Goal: Information Seeking & Learning: Learn about a topic

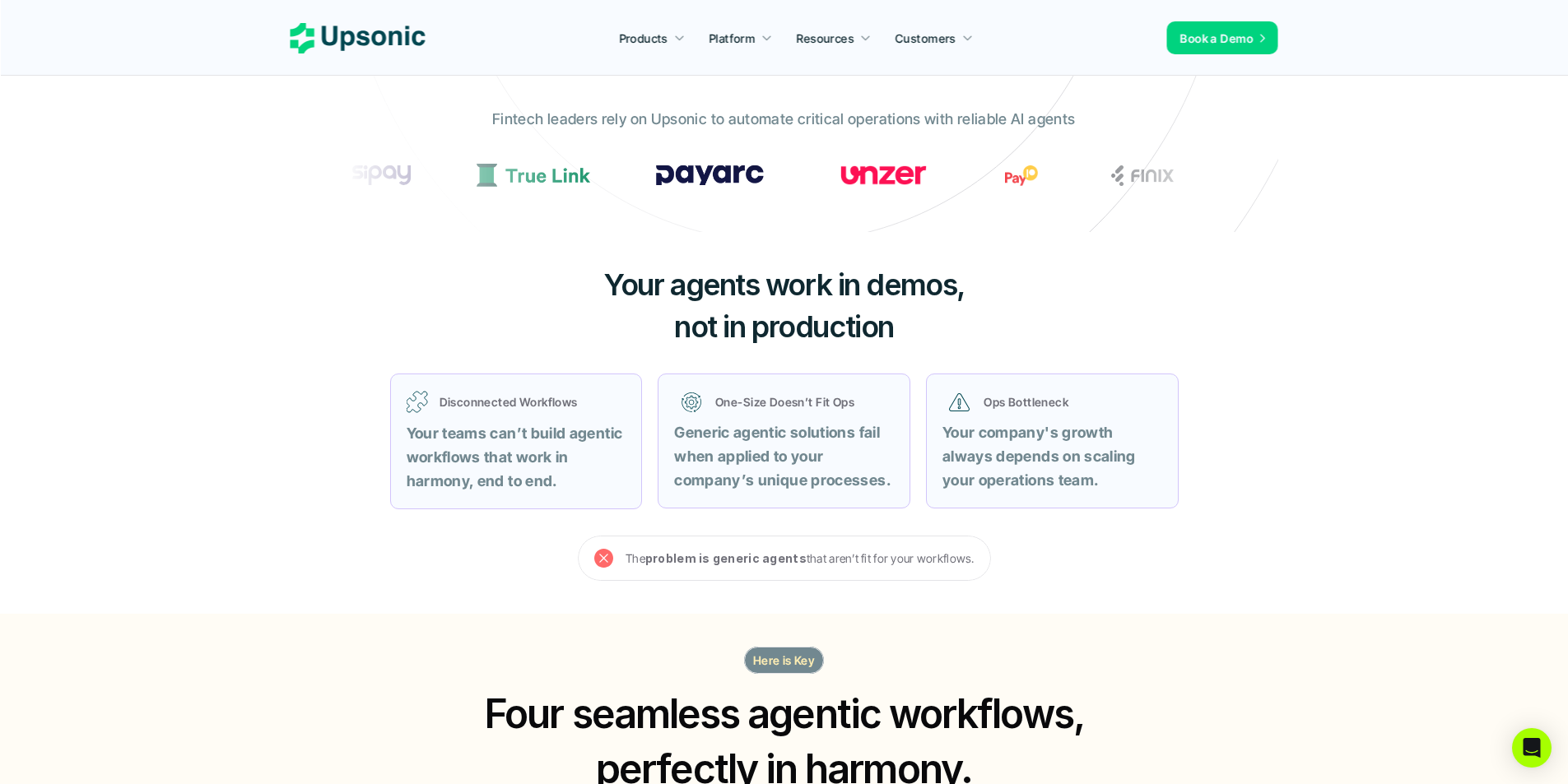
scroll to position [412, 0]
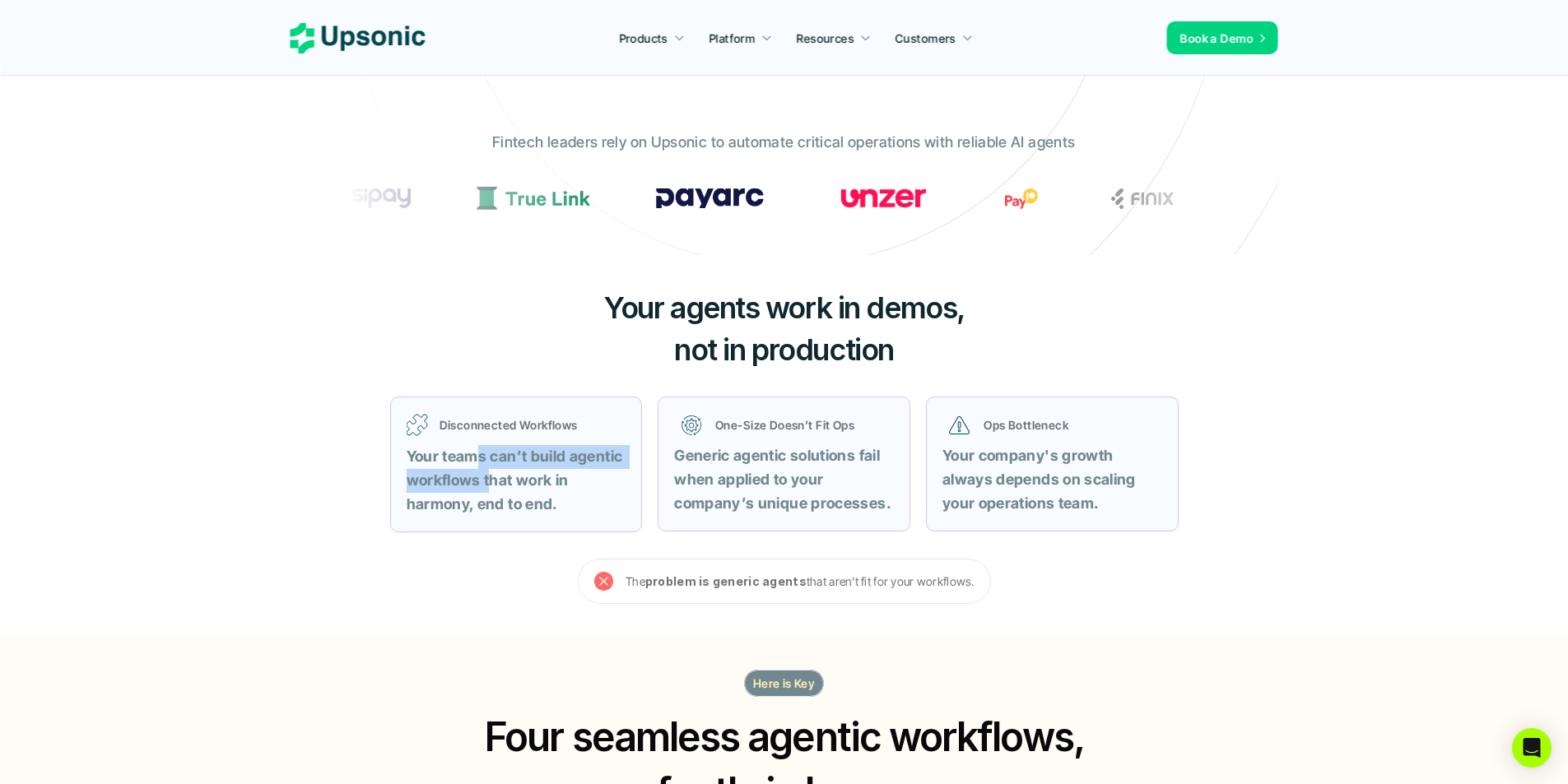
drag, startPoint x: 475, startPoint y: 467, endPoint x: 492, endPoint y: 487, distance: 26.2
click at [492, 487] on p "Your teams can’t build agentic workflows that work in harmony, end to end." at bounding box center [516, 481] width 220 height 71
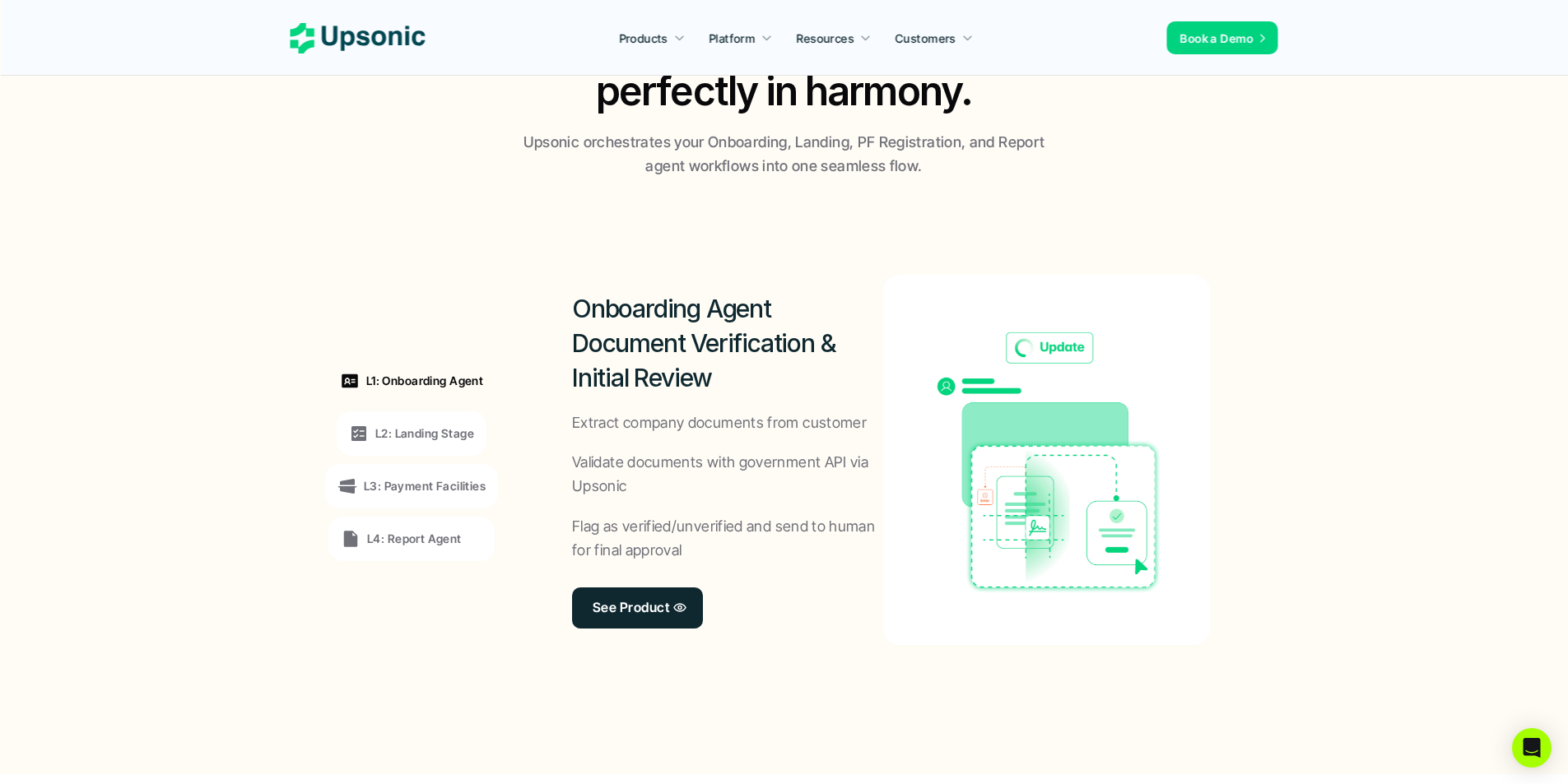
scroll to position [1115, 0]
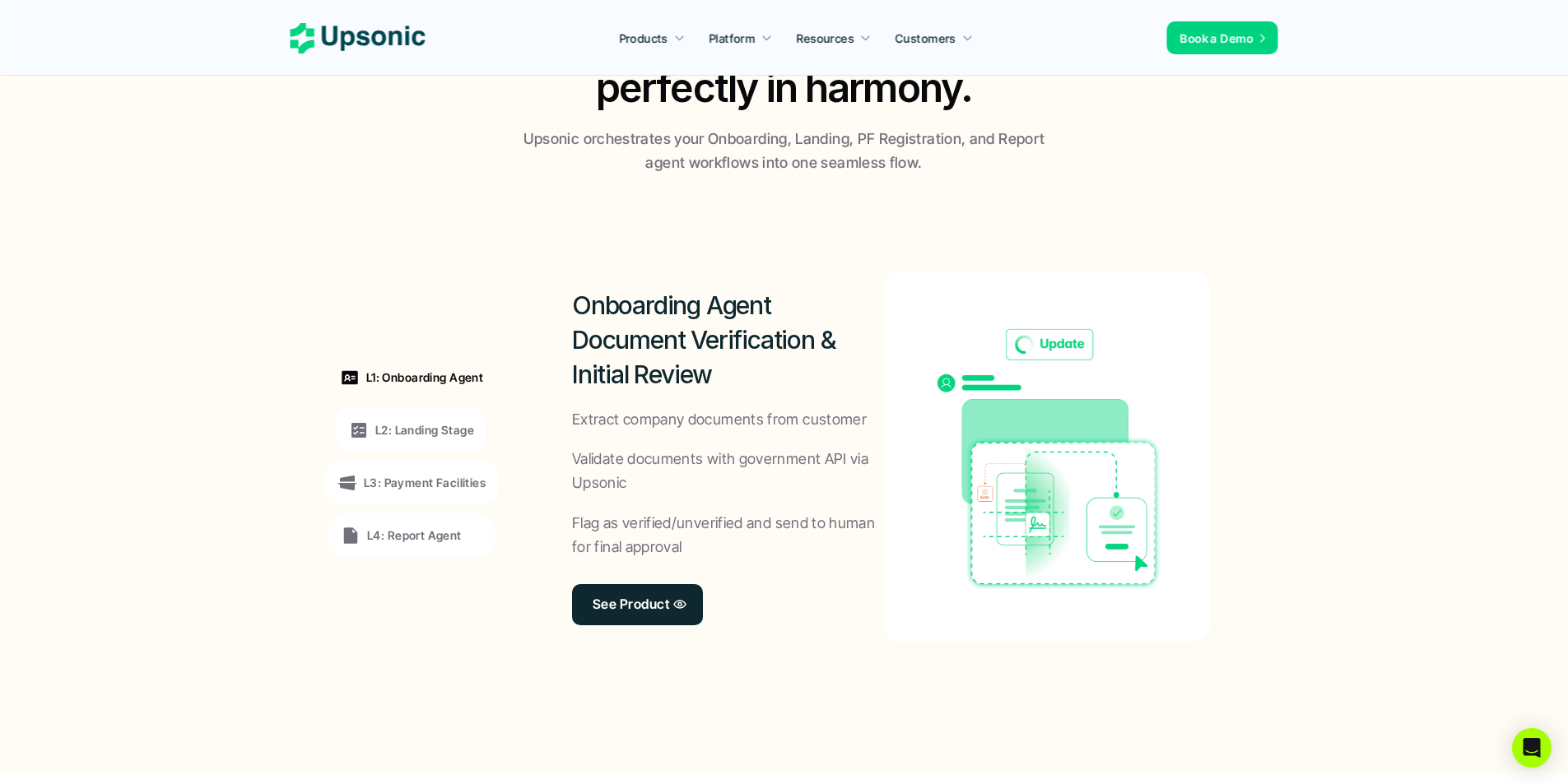
click at [364, 421] on icon at bounding box center [359, 430] width 20 height 20
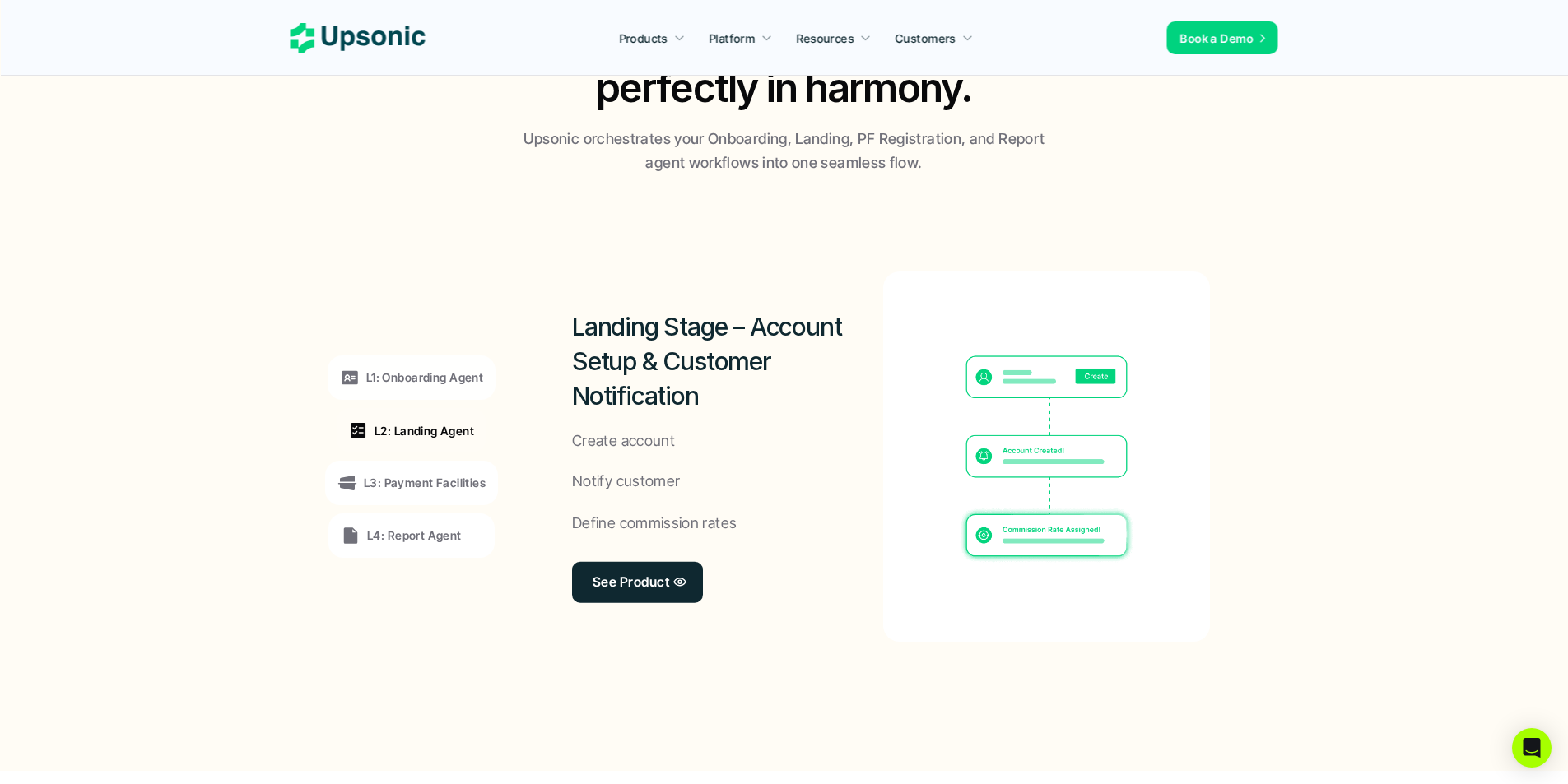
drag, startPoint x: 386, startPoint y: 494, endPoint x: 398, endPoint y: 537, distance: 44.6
click at [386, 496] on div "L3: Payment Facilities" at bounding box center [411, 483] width 172 height 44
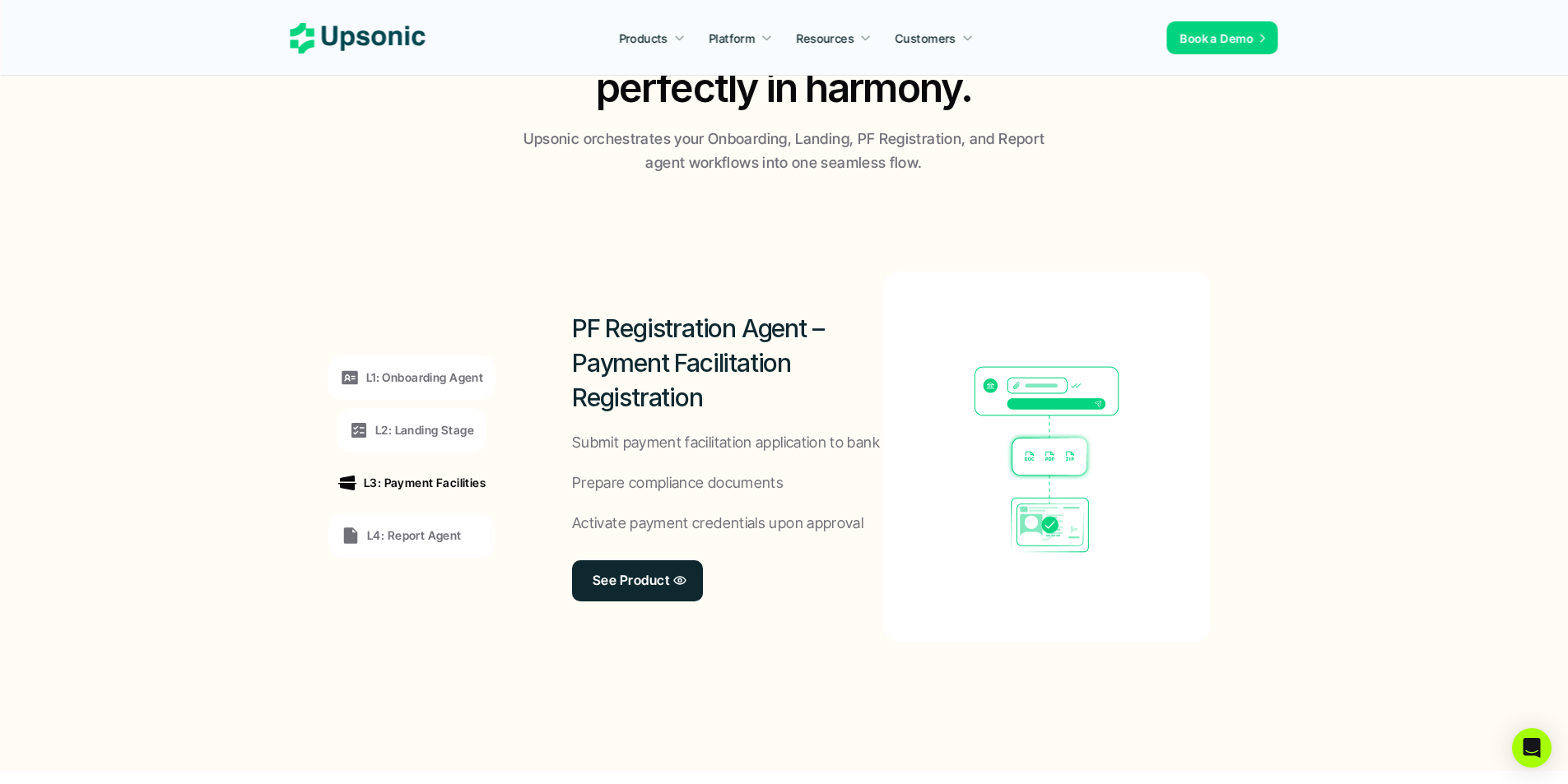
click at [401, 555] on div "L4: Report Agent" at bounding box center [411, 535] width 167 height 44
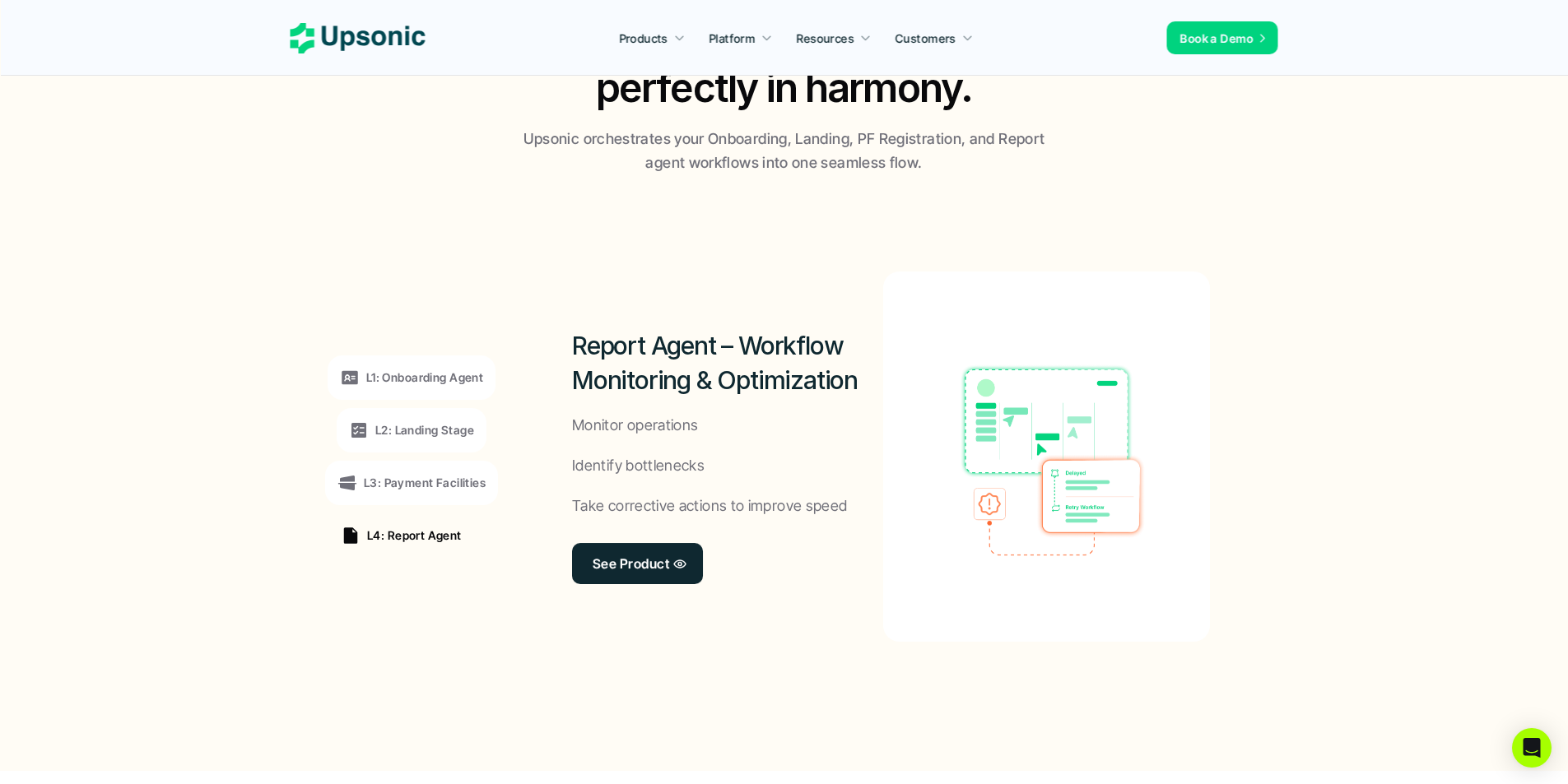
drag, startPoint x: 1180, startPoint y: 521, endPoint x: 1161, endPoint y: 521, distance: 19.0
click at [1161, 521] on div at bounding box center [1047, 457] width 327 height 370
click at [1060, 490] on img at bounding box center [1046, 456] width 307 height 222
click at [144, 386] on section "L1: Onboarding Agent L2: Landing Stage L3: Payment Facilities L4: Report Agent …" at bounding box center [784, 456] width 1559 height 562
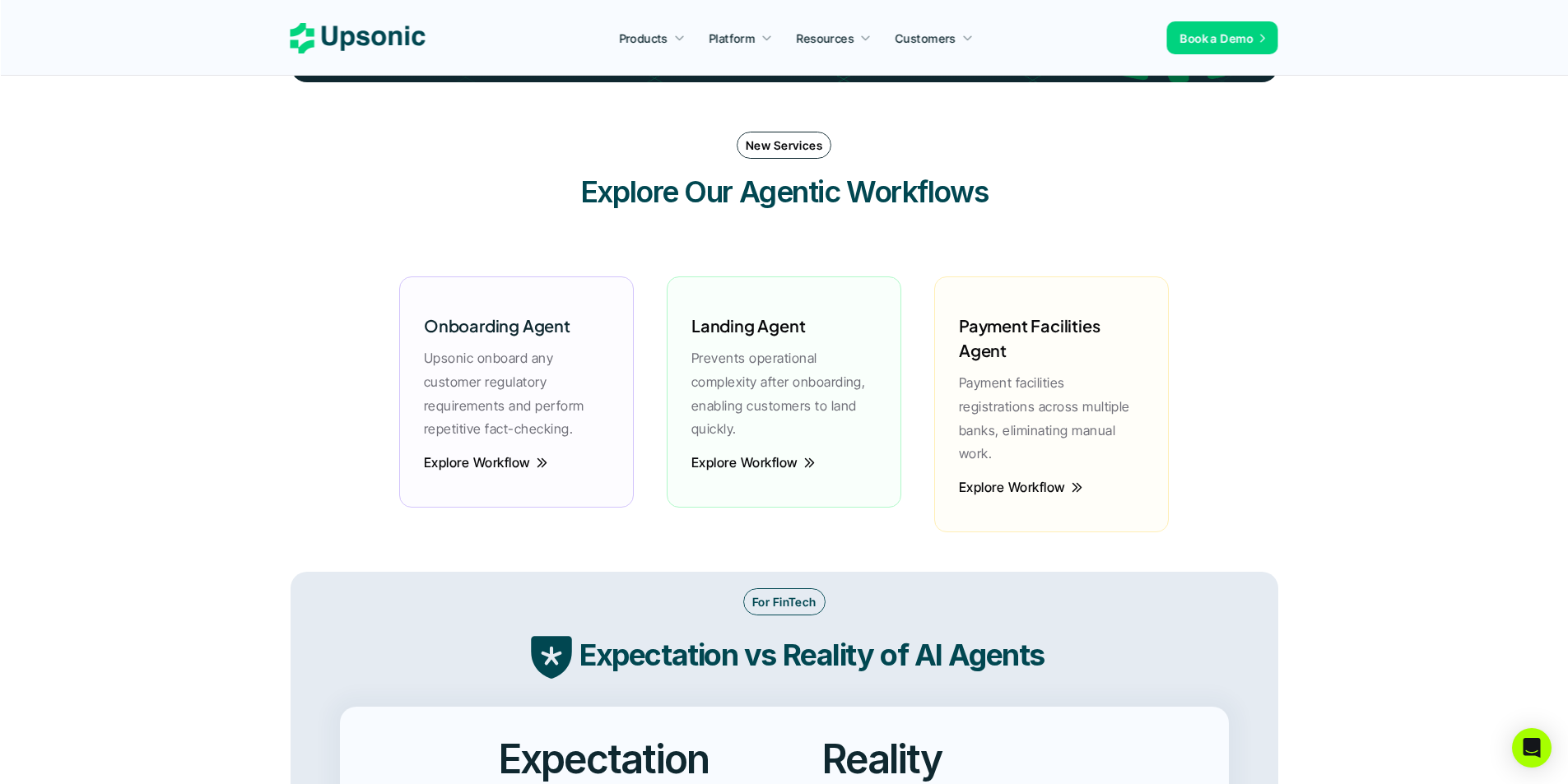
scroll to position [2185, 0]
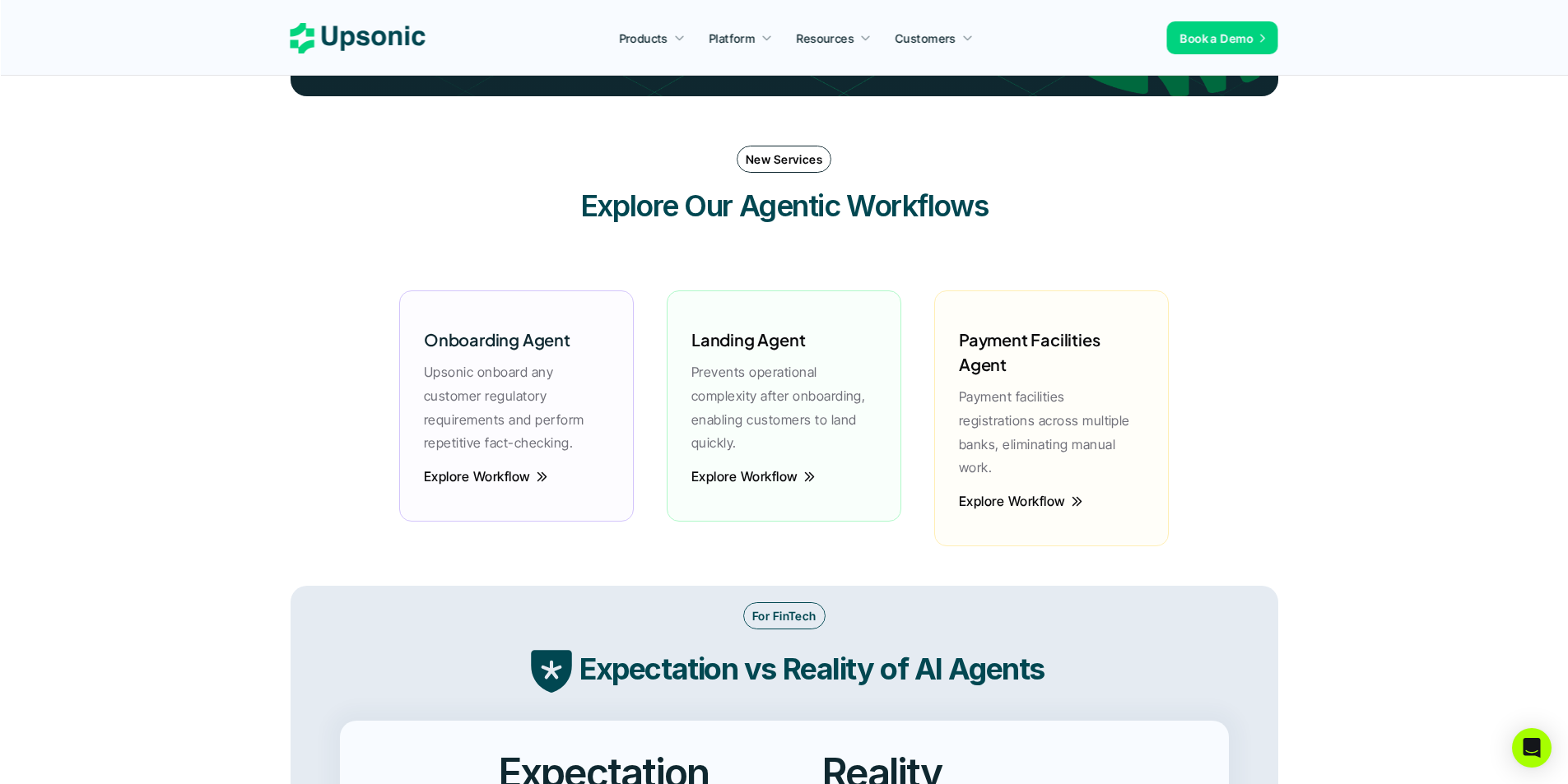
click at [586, 379] on p "Upsonic onboard any customer regulatory requirements and perform repetitive fac…" at bounding box center [516, 408] width 185 height 95
click at [796, 380] on p "Prevents operational complexity after onboarding, enabling customers to land qu…" at bounding box center [784, 408] width 185 height 95
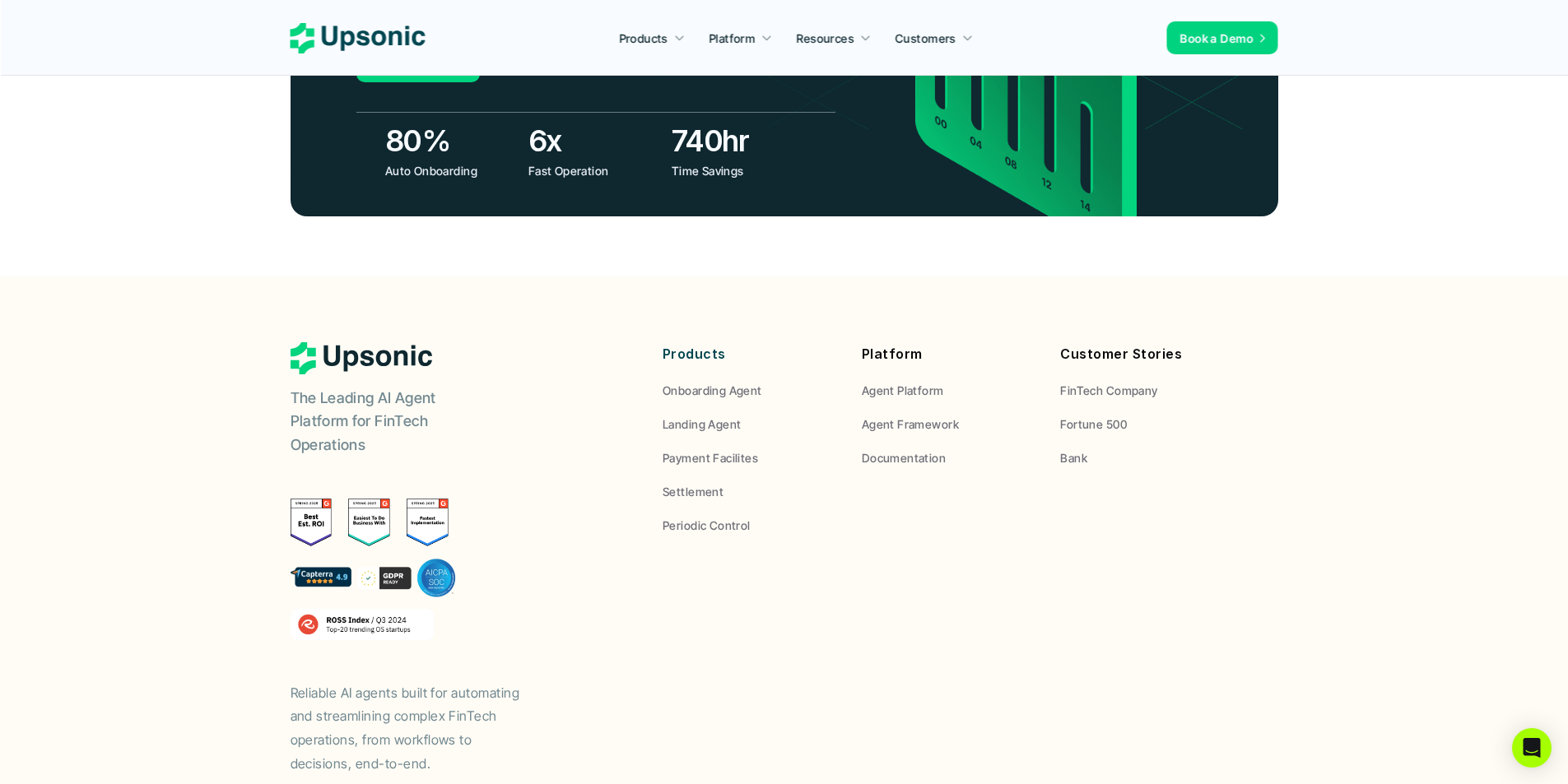
scroll to position [6076, 0]
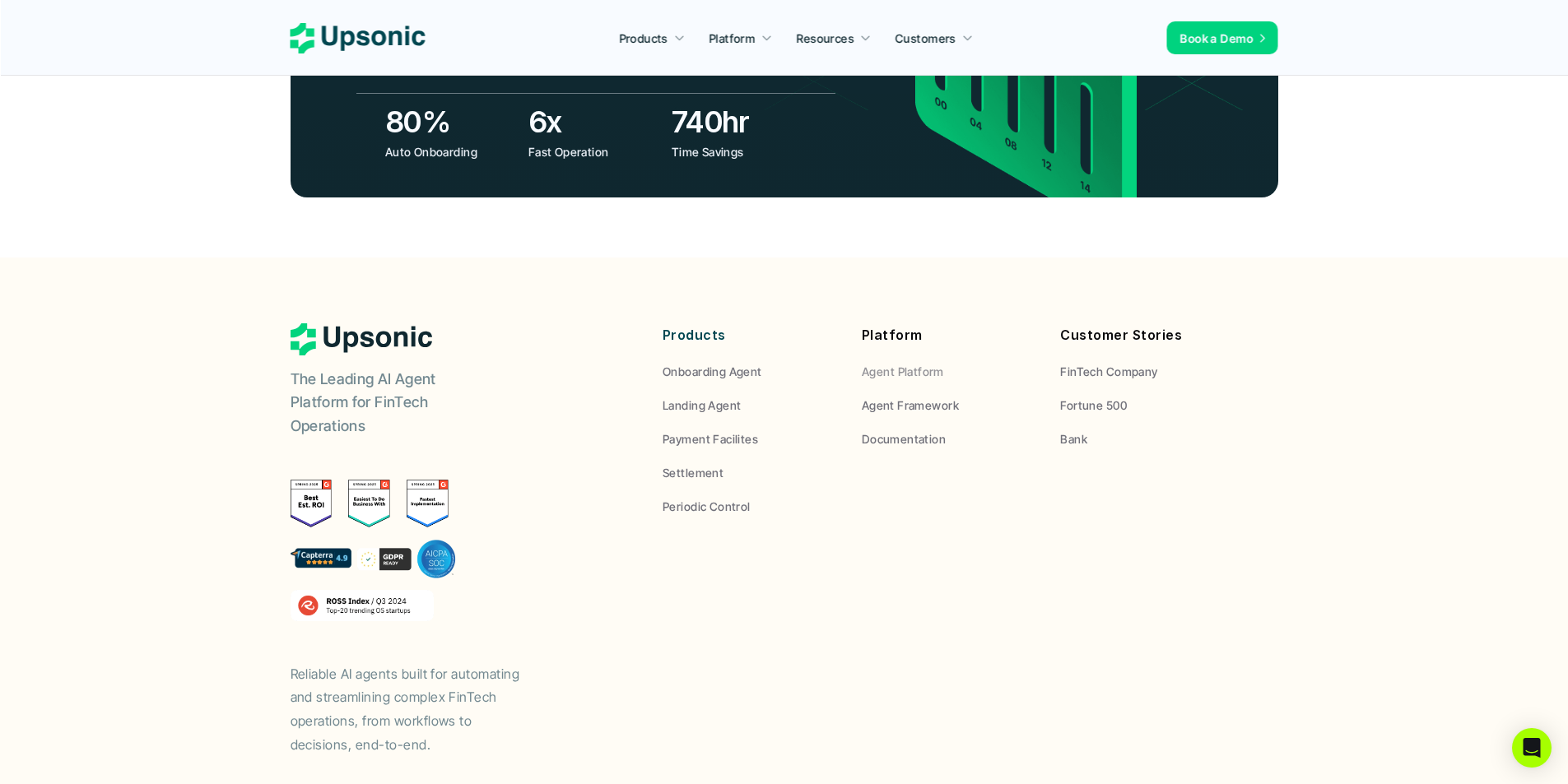
click at [876, 362] on p "Agent Platform" at bounding box center [903, 371] width 83 height 18
click at [884, 362] on p "Agent Platform" at bounding box center [903, 371] width 83 height 18
click at [926, 397] on p "Agent Framework" at bounding box center [910, 406] width 98 height 18
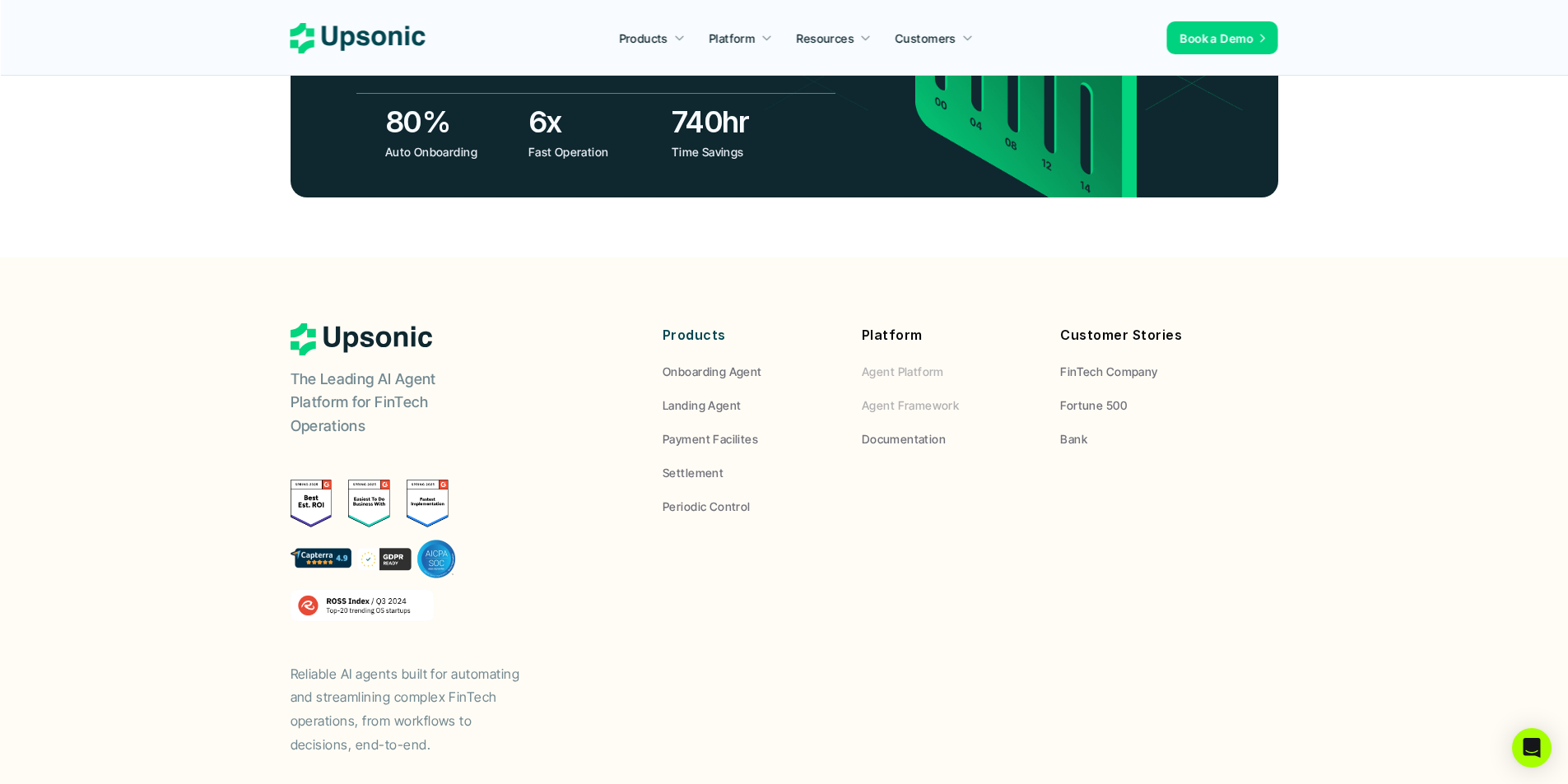
click at [926, 397] on p "Agent Framework" at bounding box center [910, 406] width 98 height 18
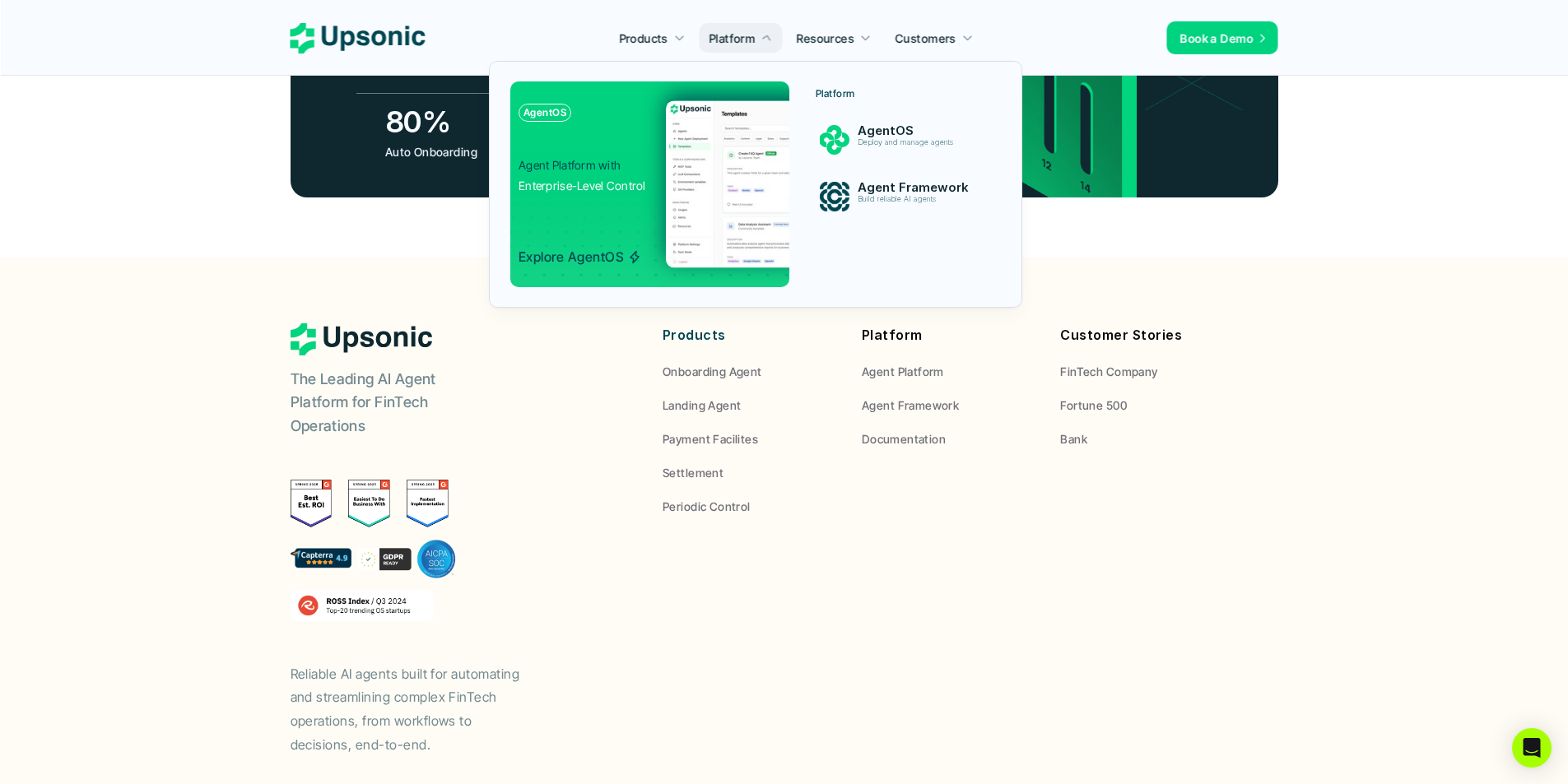
click at [679, 158] on img at bounding box center [838, 184] width 344 height 167
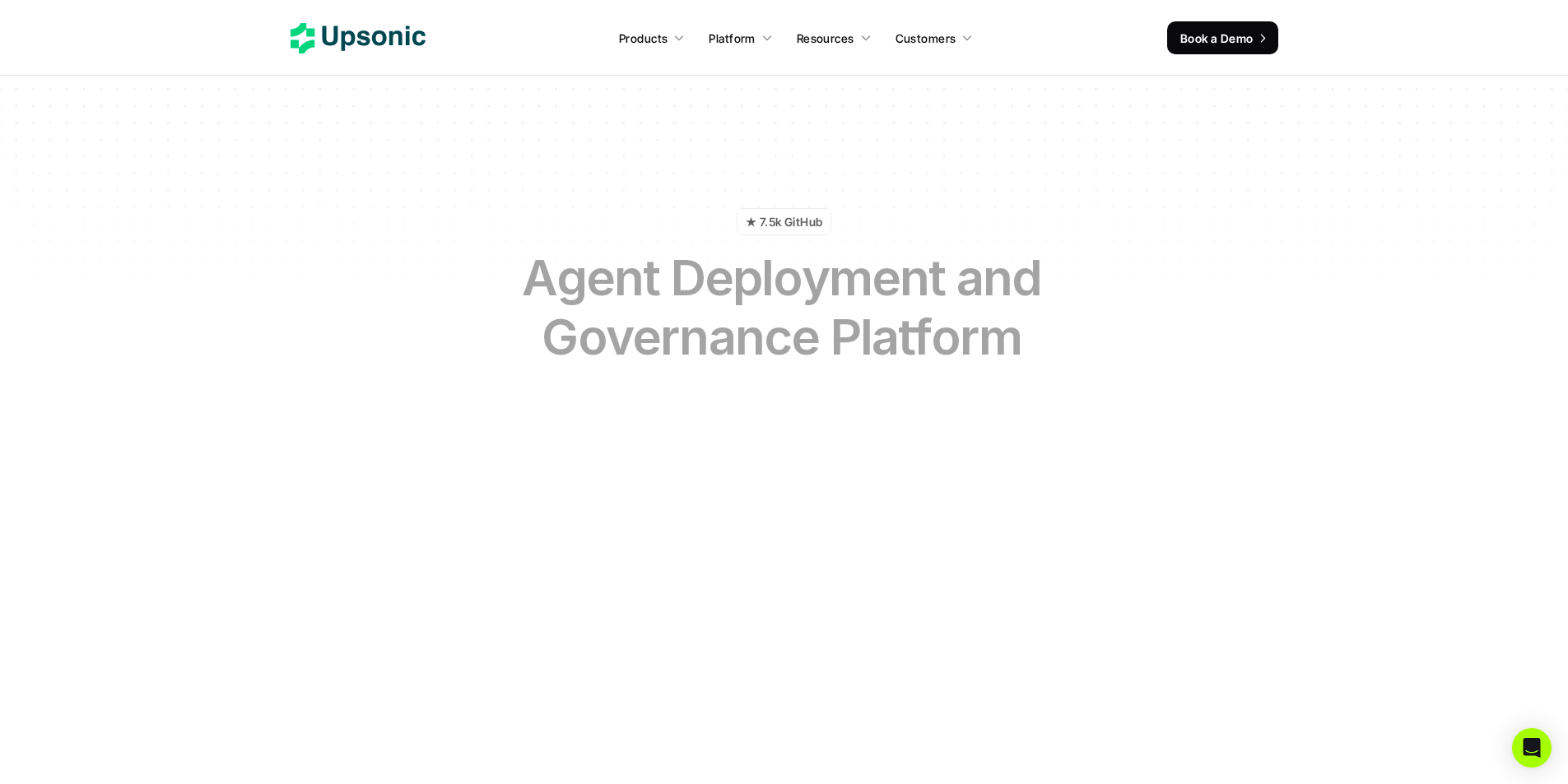
click at [559, 172] on div "★ 7.5k GitHub Agent Deployment and Governance Platform Automate complex workflo…" at bounding box center [784, 317] width 963 height 427
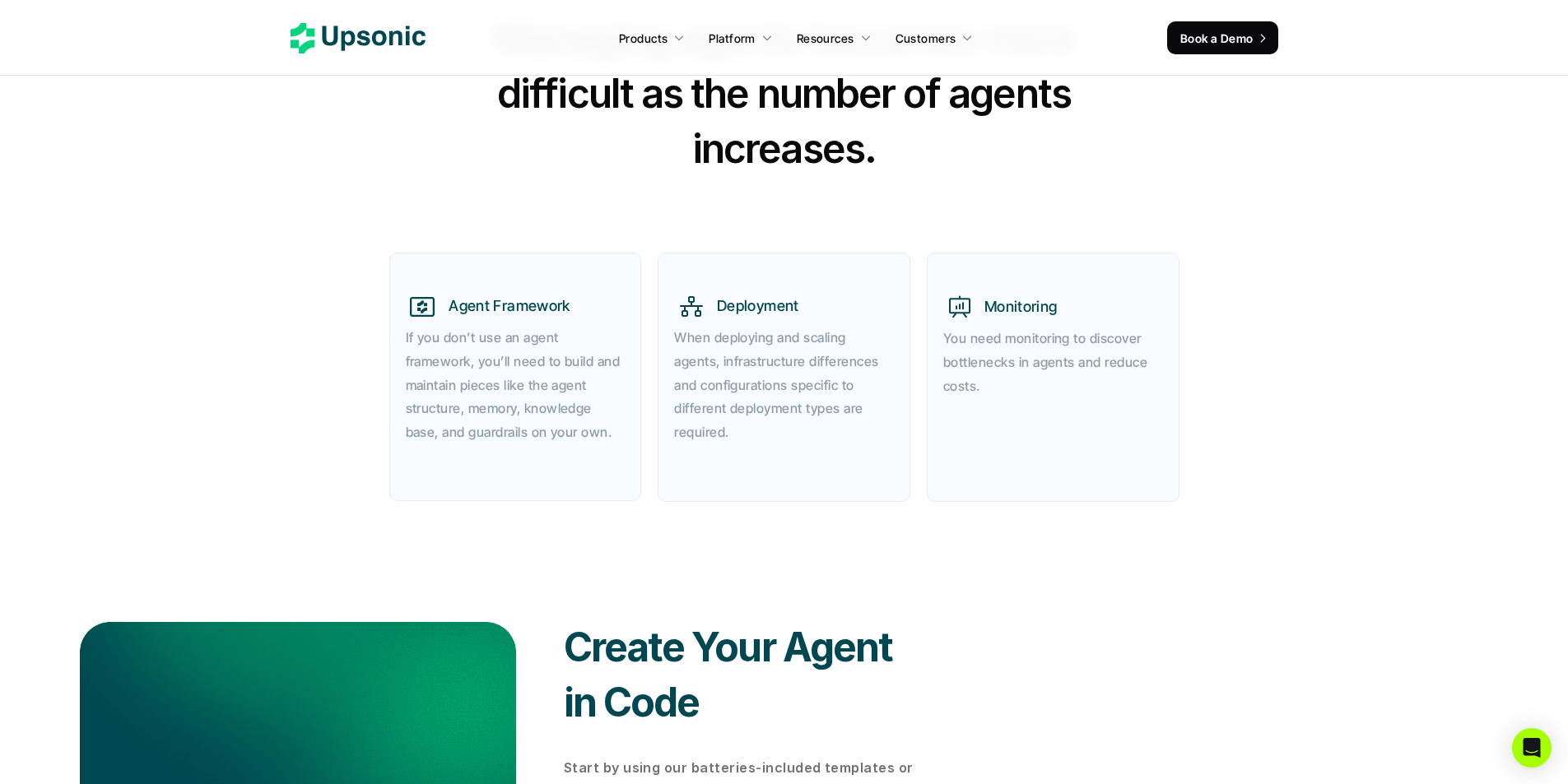
scroll to position [863, 0]
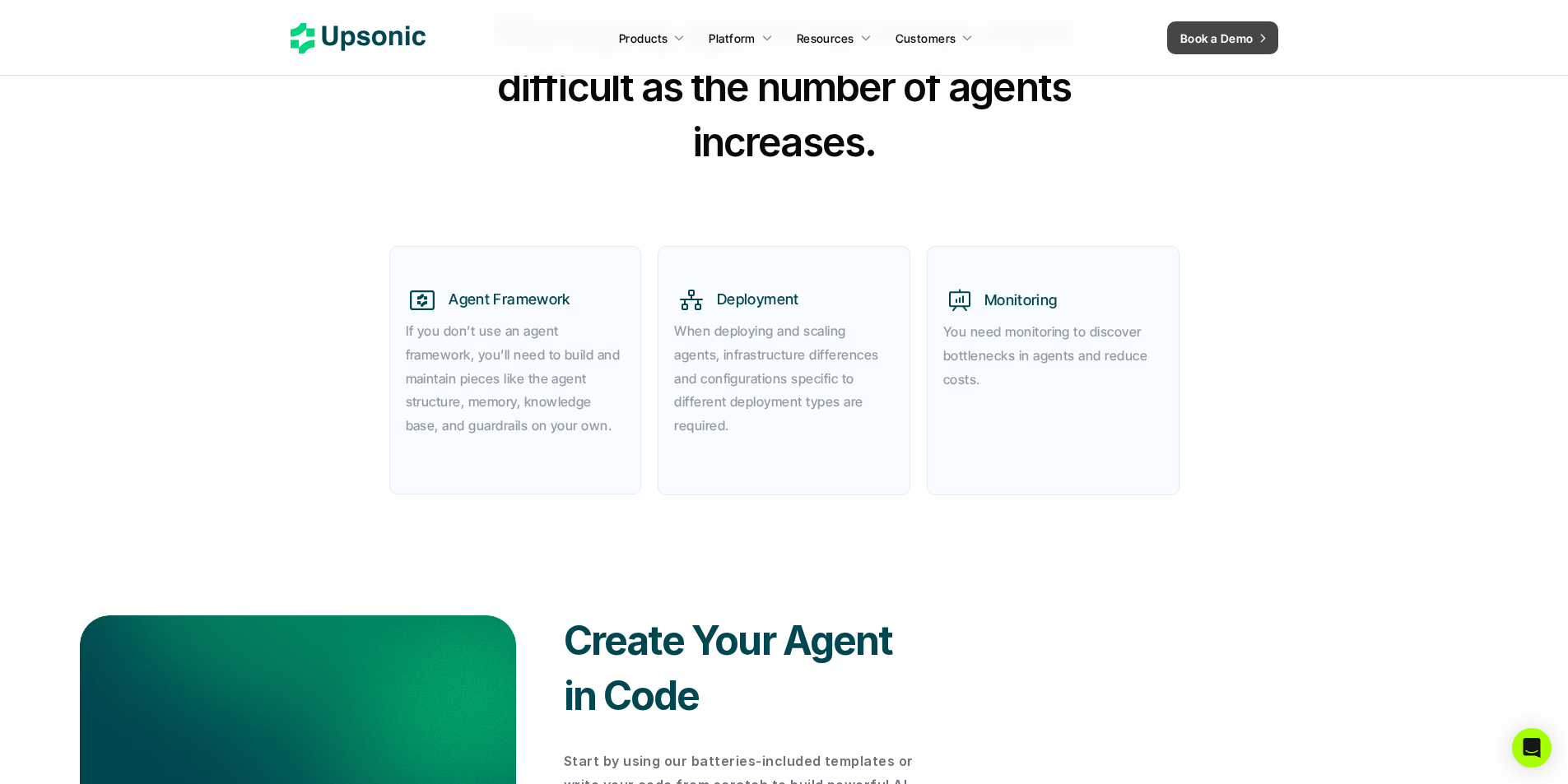
click at [1210, 36] on p "Book a Demo" at bounding box center [1217, 38] width 73 height 18
click at [1195, 42] on p "Book a Demo" at bounding box center [1217, 38] width 73 height 18
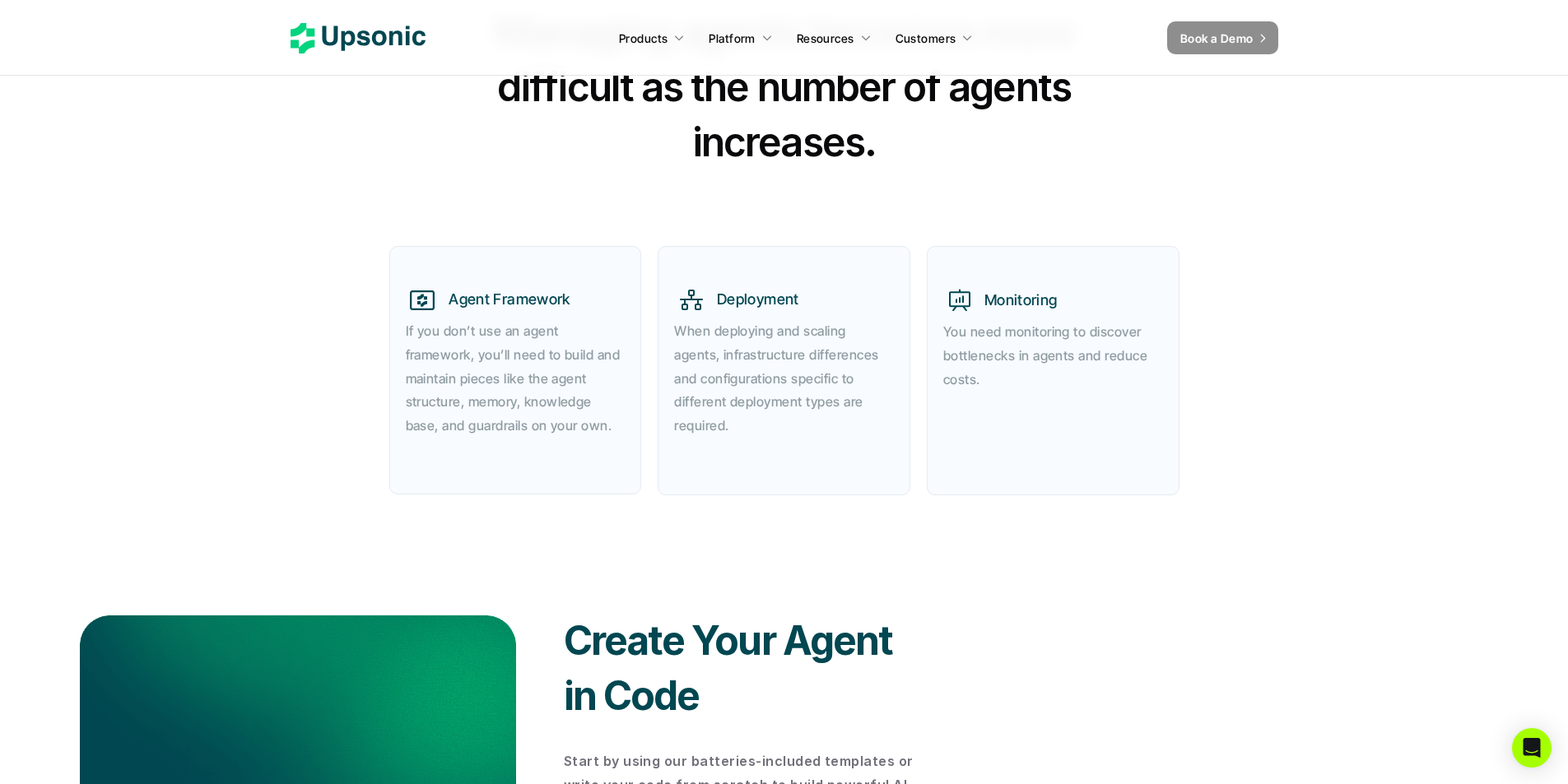
click at [1272, 42] on link "Book a Demo" at bounding box center [1222, 37] width 111 height 33
click at [1302, 42] on nav "Products Platform Resources Customers Book a Demo" at bounding box center [784, 37] width 1568 height 76
click at [1271, 45] on link "Book a Demo" at bounding box center [1222, 37] width 111 height 33
click at [424, 52] on icon at bounding box center [358, 37] width 135 height 31
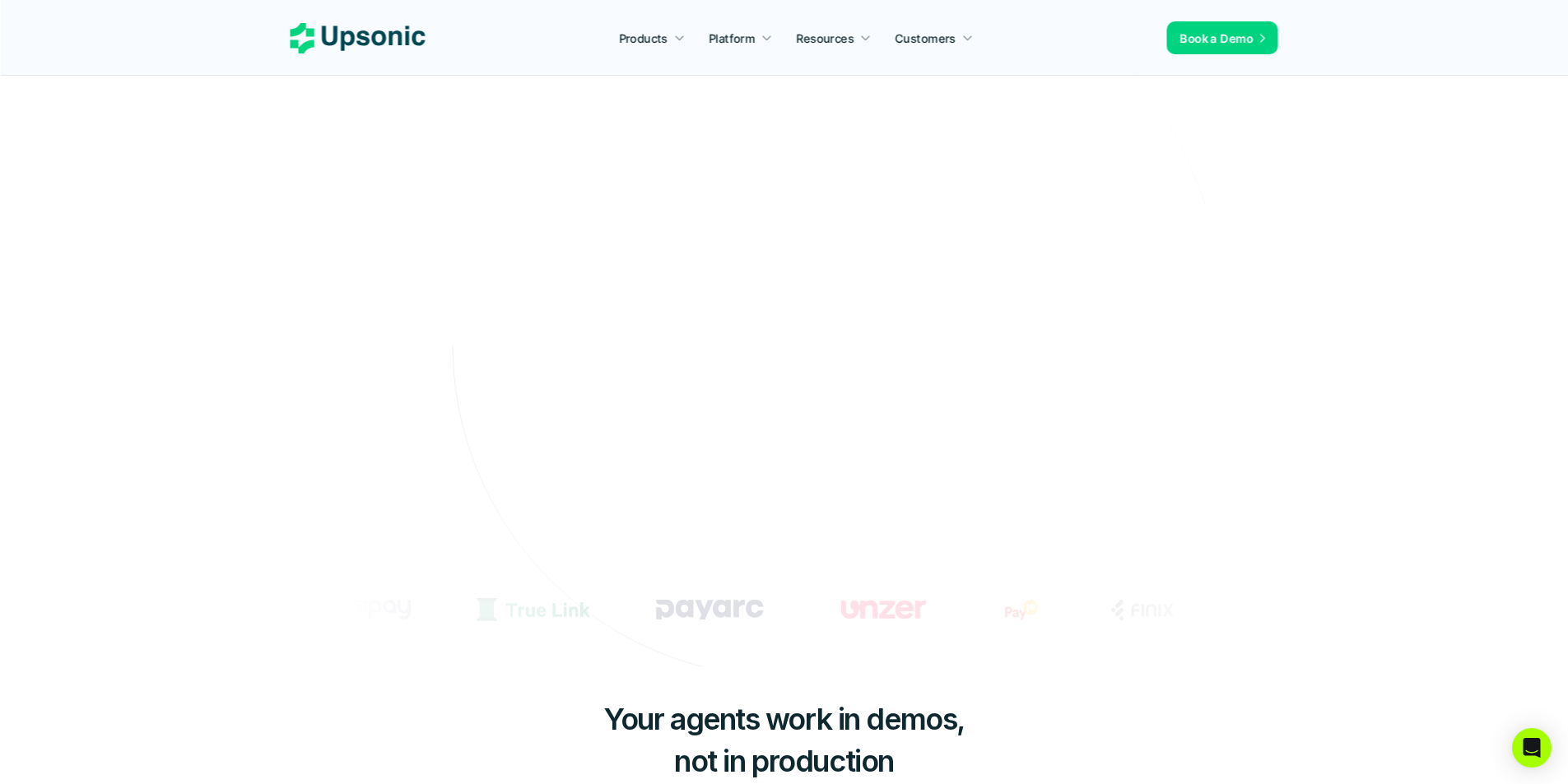
click at [1207, 45] on p "Book a Demo" at bounding box center [1217, 38] width 73 height 18
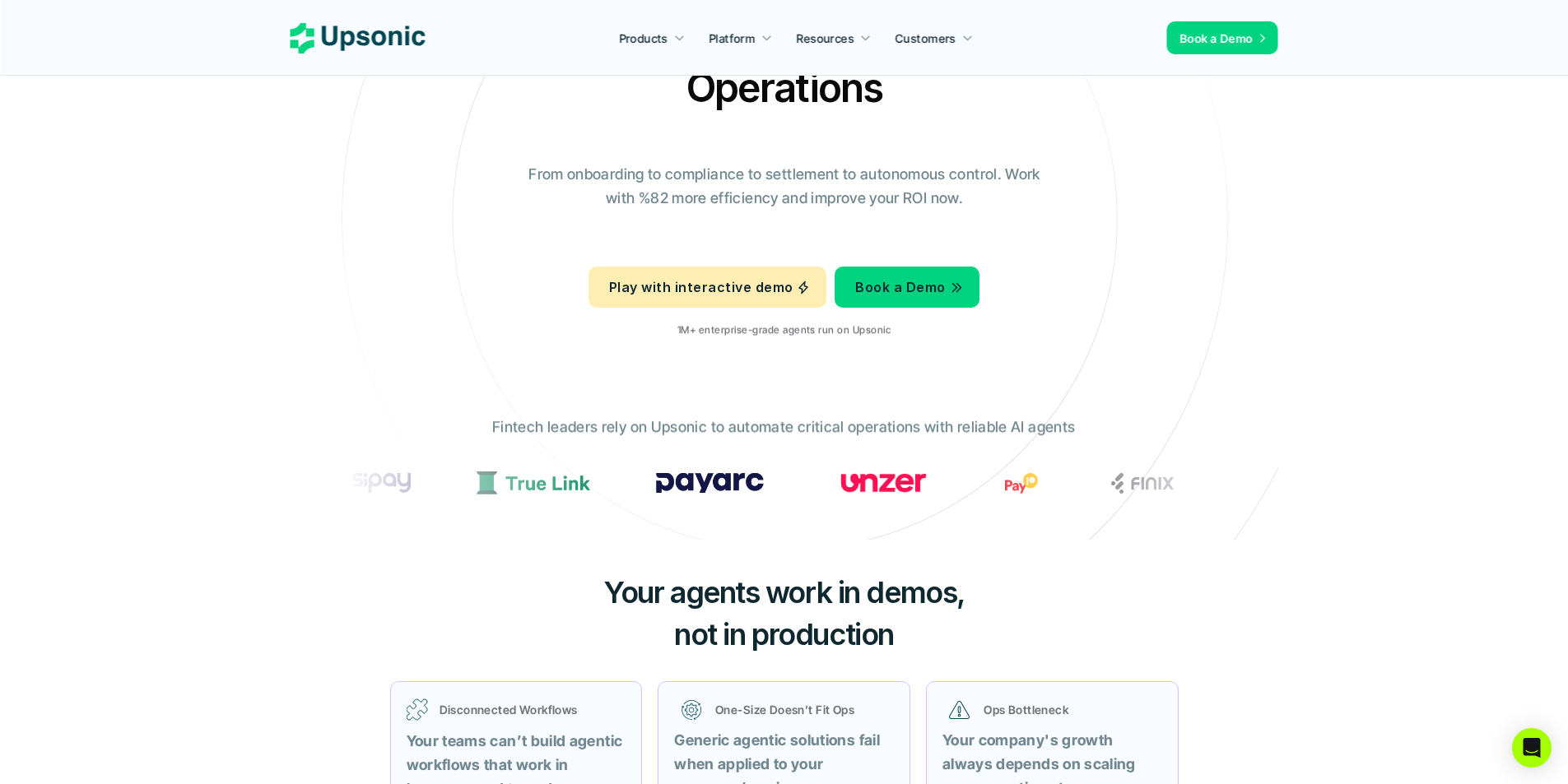
scroll to position [329, 0]
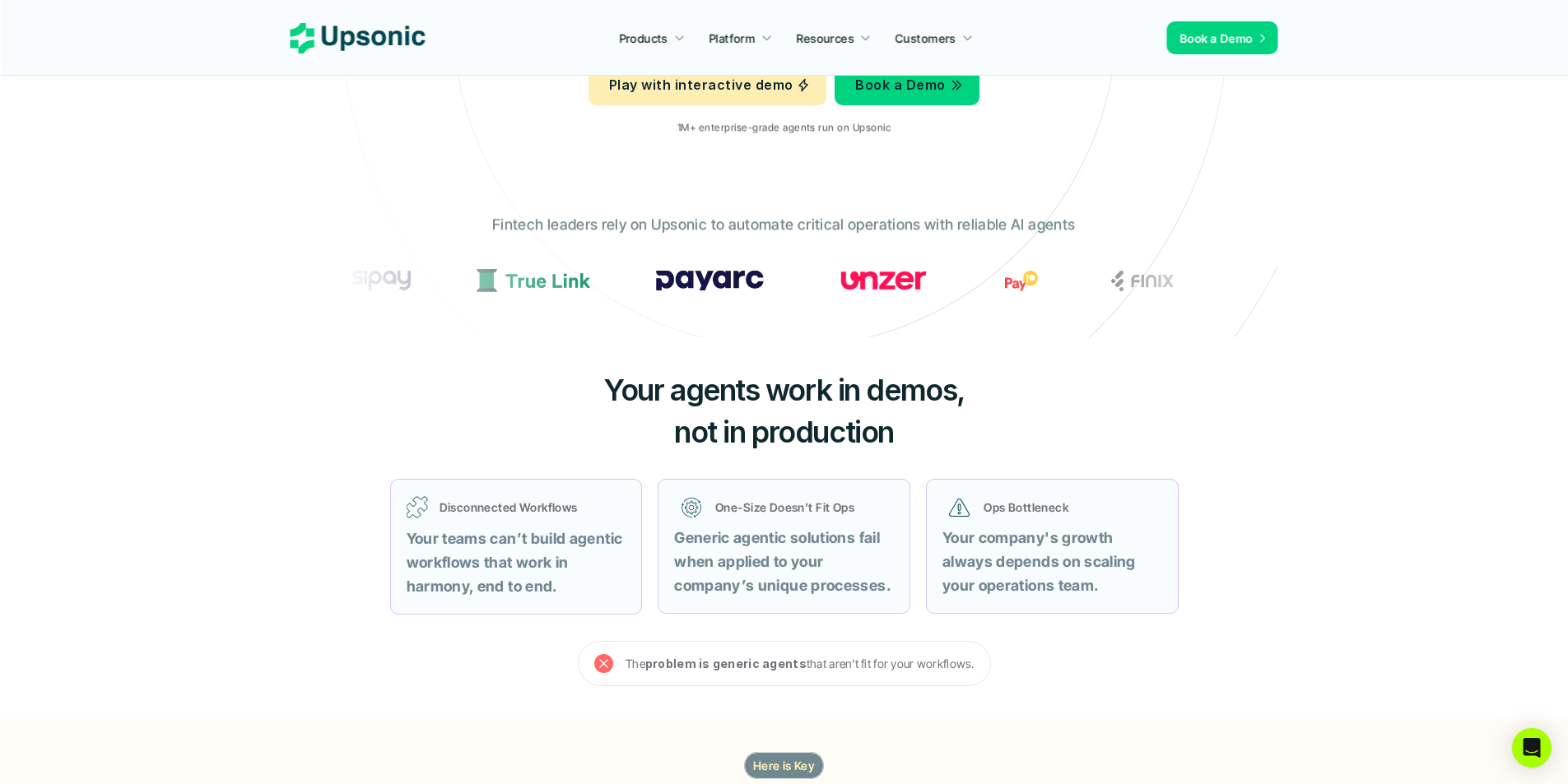
drag, startPoint x: 503, startPoint y: 292, endPoint x: 516, endPoint y: 324, distance: 34.5
click at [516, 324] on div "Fintech leaders rely on Upsonic to automate critical operations with reliable A…" at bounding box center [784, 263] width 906 height 124
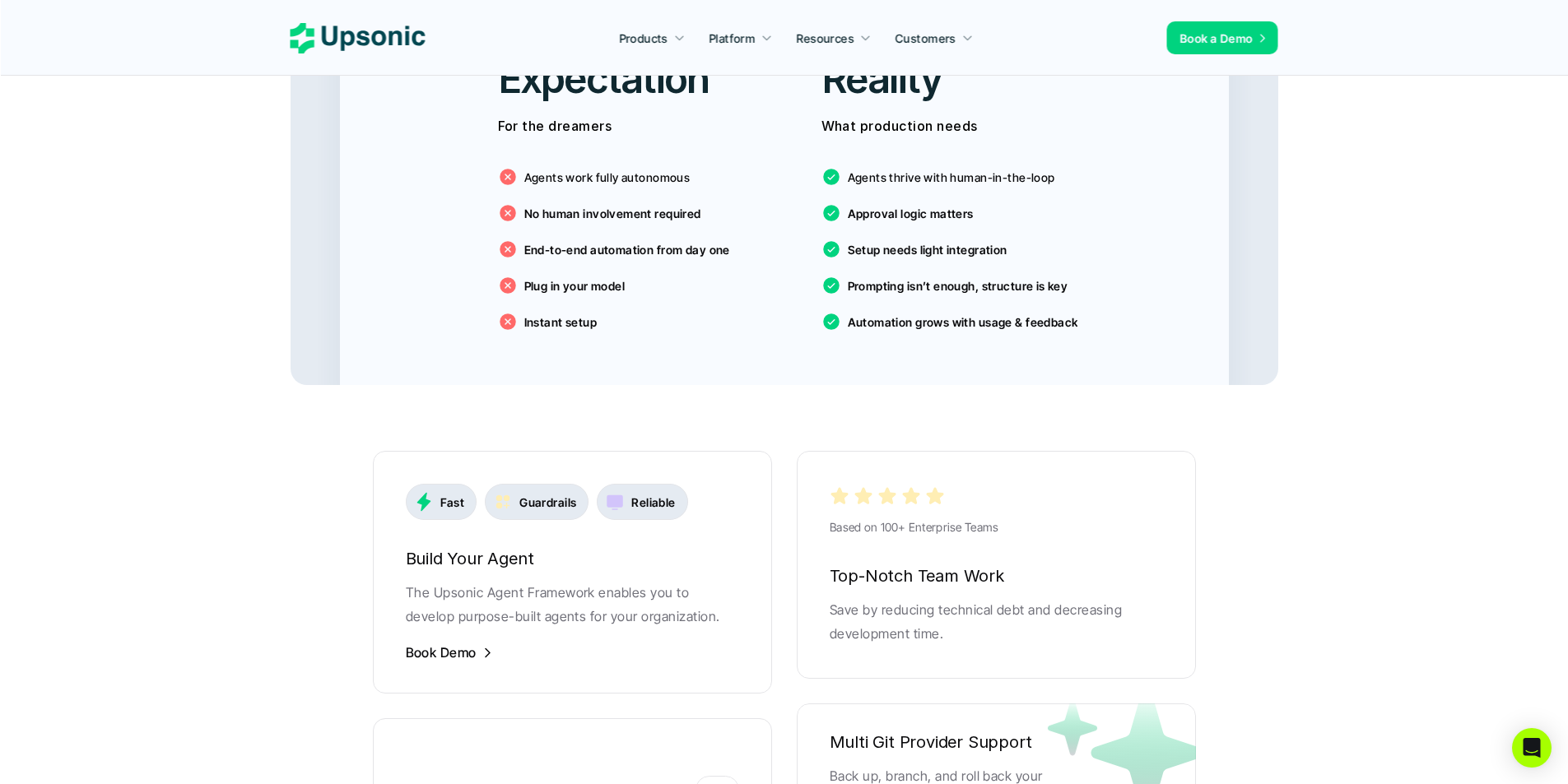
scroll to position [2714, 0]
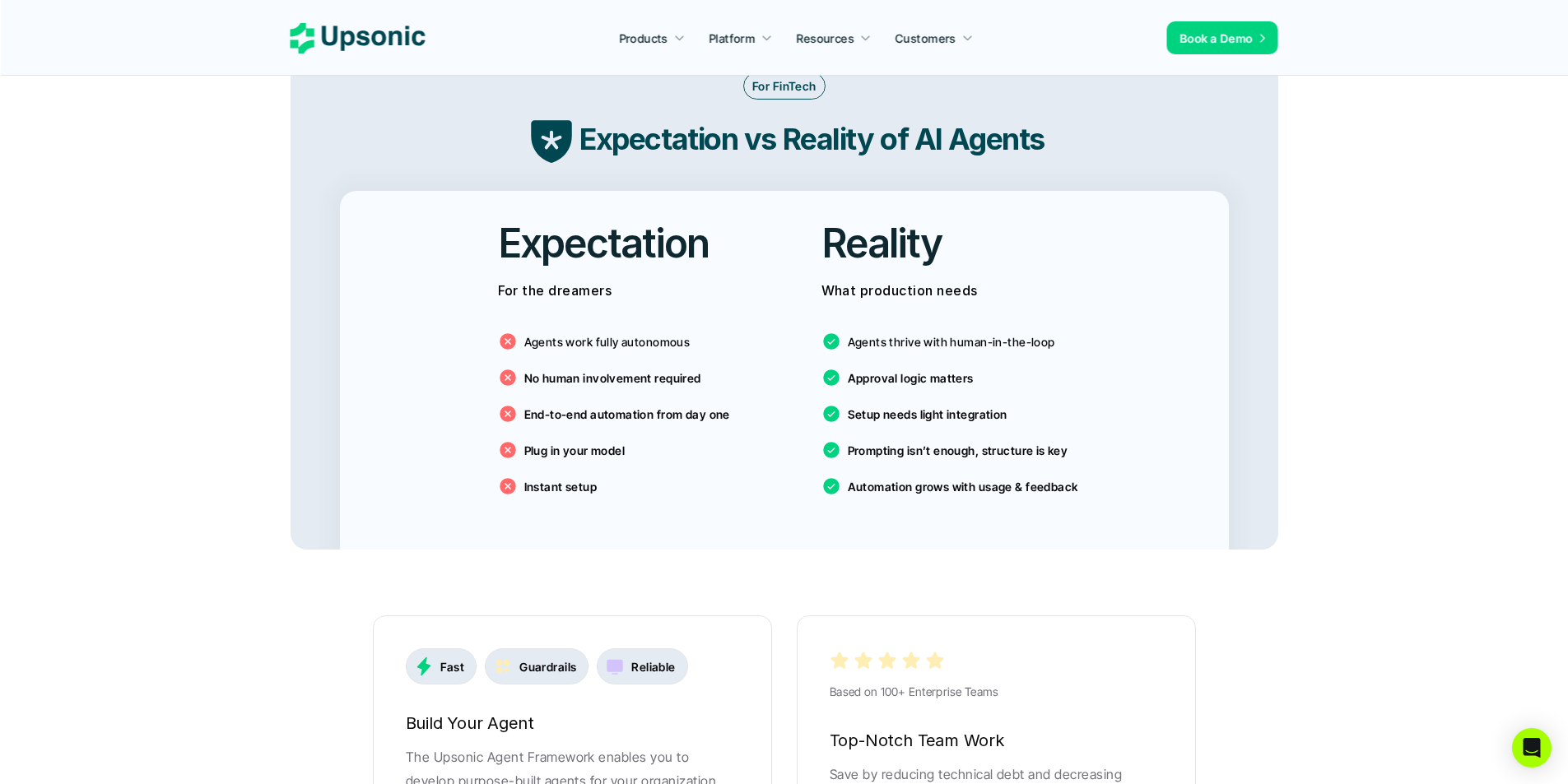
drag, startPoint x: 496, startPoint y: 332, endPoint x: 549, endPoint y: 482, distance: 159.1
click at [549, 482] on div "Expectation For the dreamers Agents work fully autonomous No human involvement …" at bounding box center [622, 361] width 299 height 342
click at [610, 477] on div "Instant setup" at bounding box center [622, 487] width 249 height 20
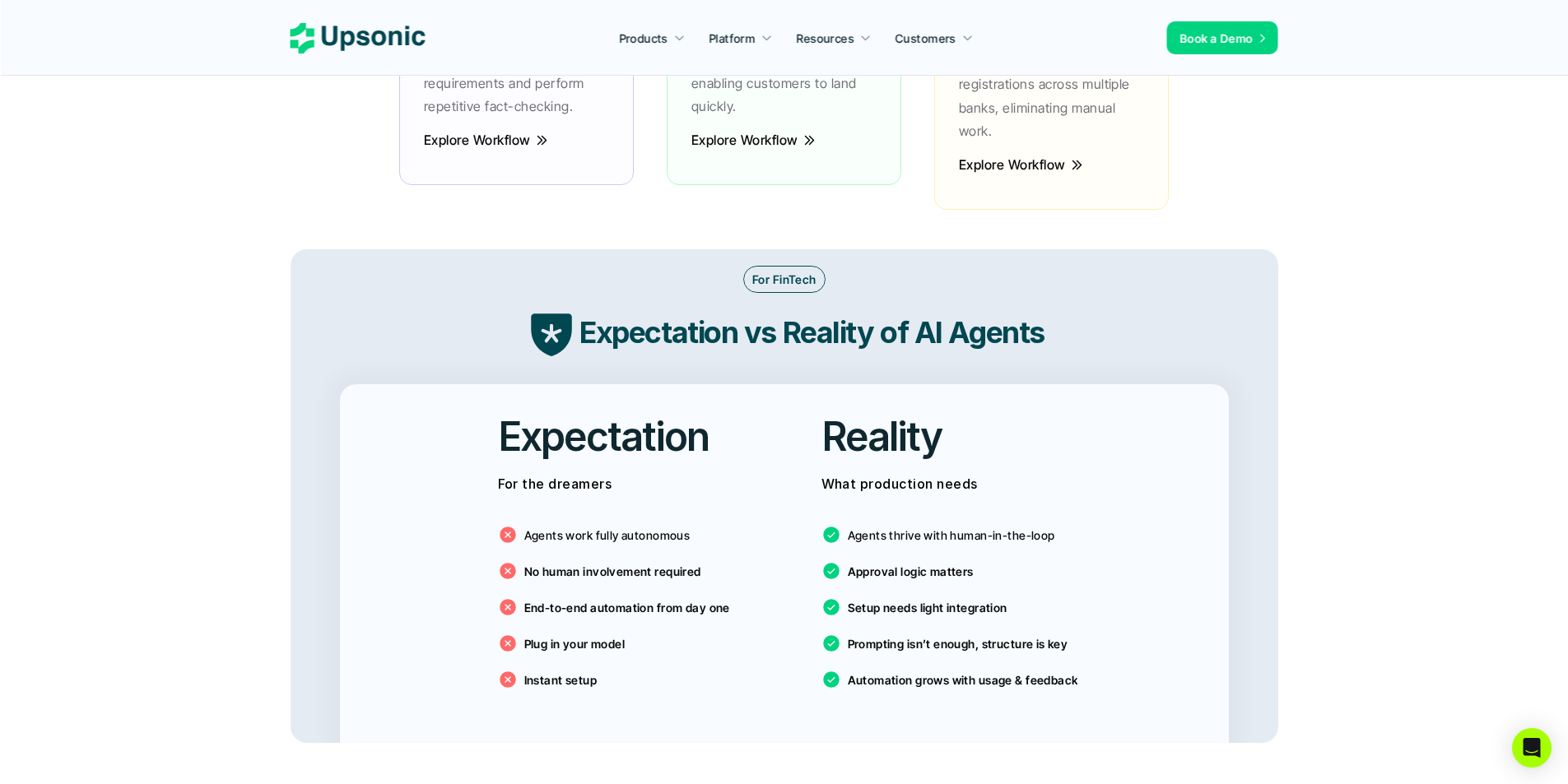
scroll to position [2550, 0]
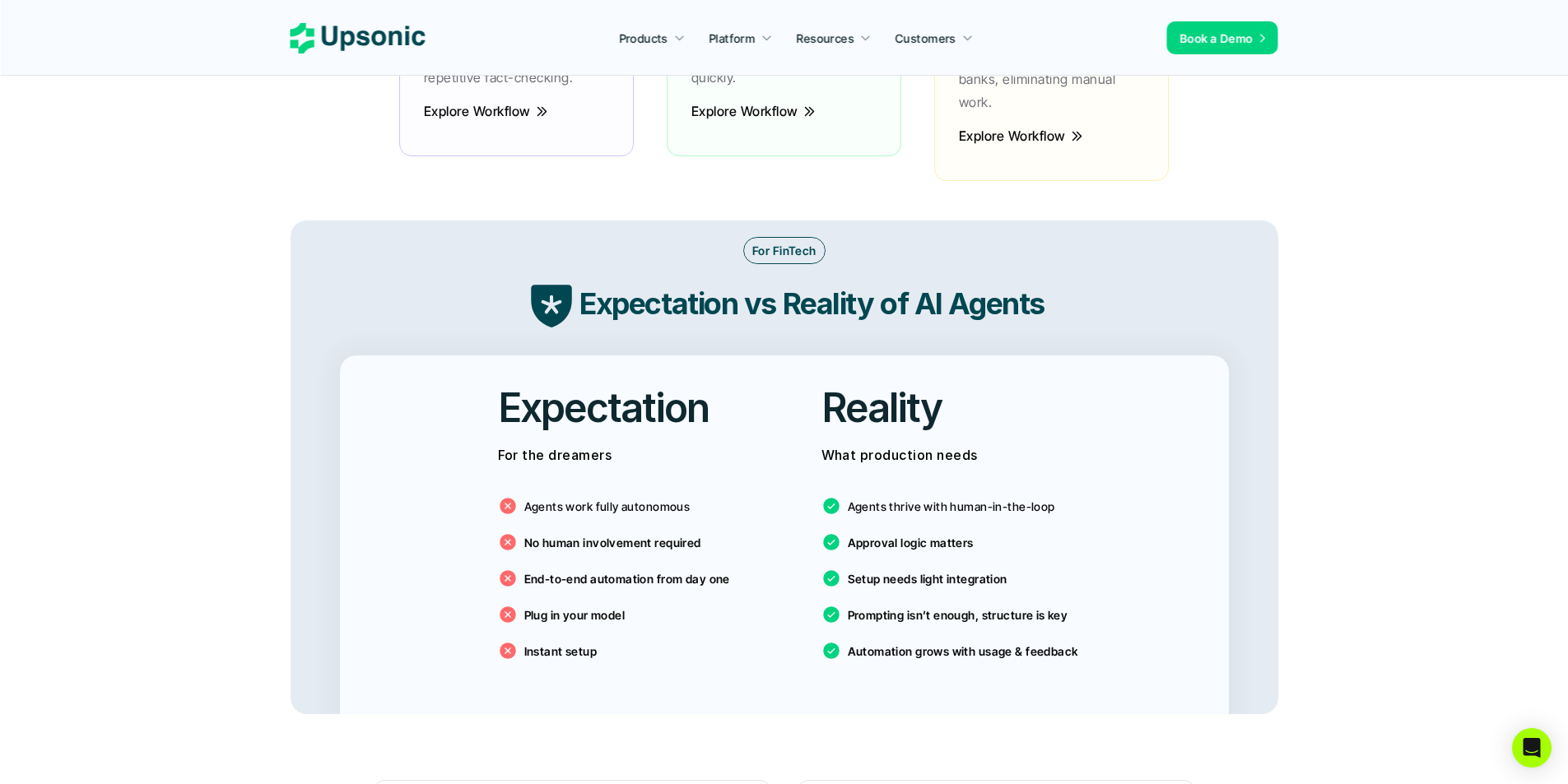
drag, startPoint x: 746, startPoint y: 232, endPoint x: 817, endPoint y: 237, distance: 71.2
click at [817, 237] on div "For FinTech" at bounding box center [784, 251] width 83 height 28
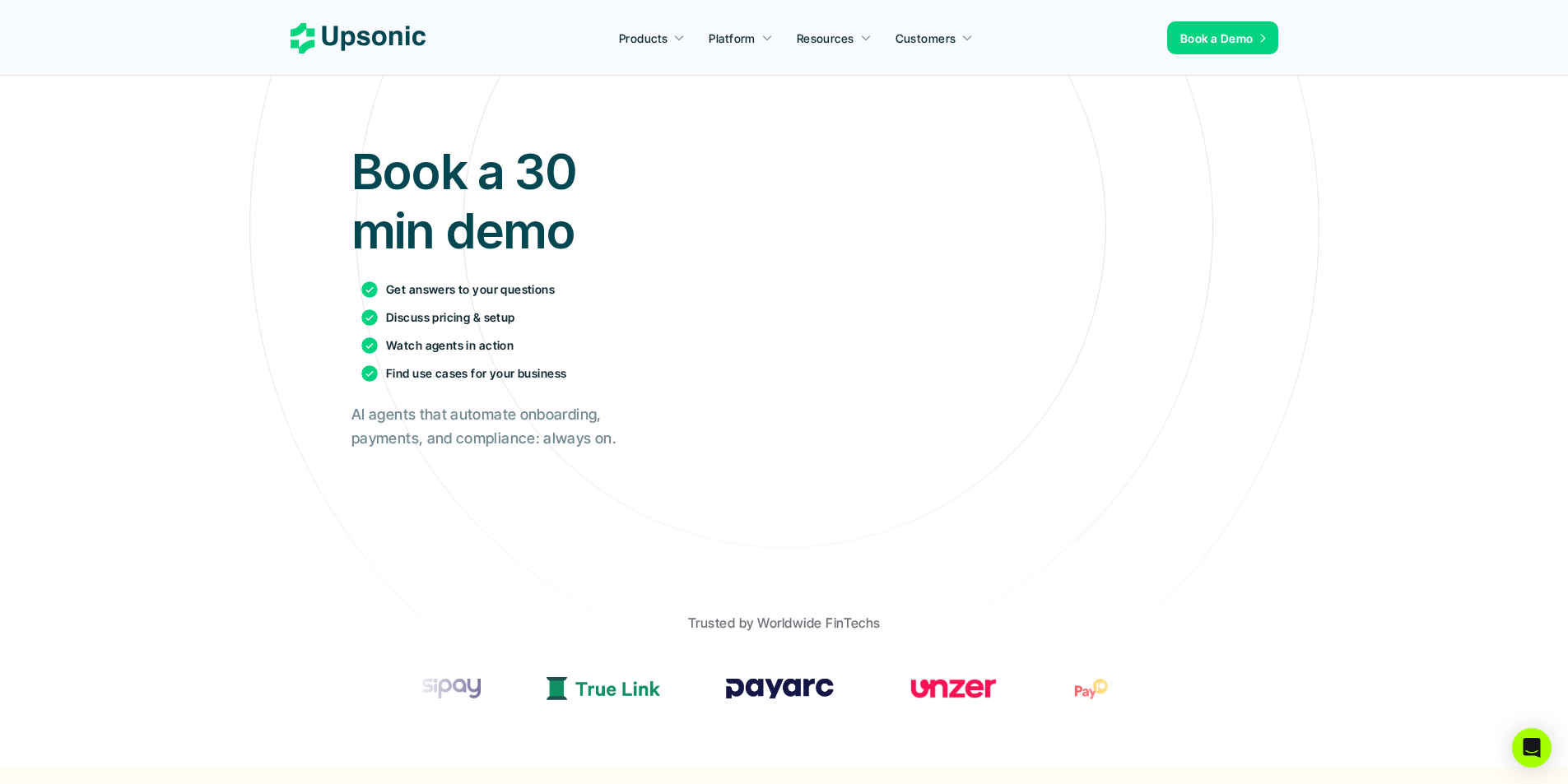
scroll to position [119, 0]
click at [393, 351] on p "Watch agents in action" at bounding box center [449, 345] width 127 height 18
drag, startPoint x: 394, startPoint y: 351, endPoint x: 511, endPoint y: 351, distance: 117.0
click at [505, 351] on p "Watch agents in action" at bounding box center [449, 345] width 127 height 18
click at [398, 374] on p "Find use cases for your business" at bounding box center [476, 372] width 180 height 18
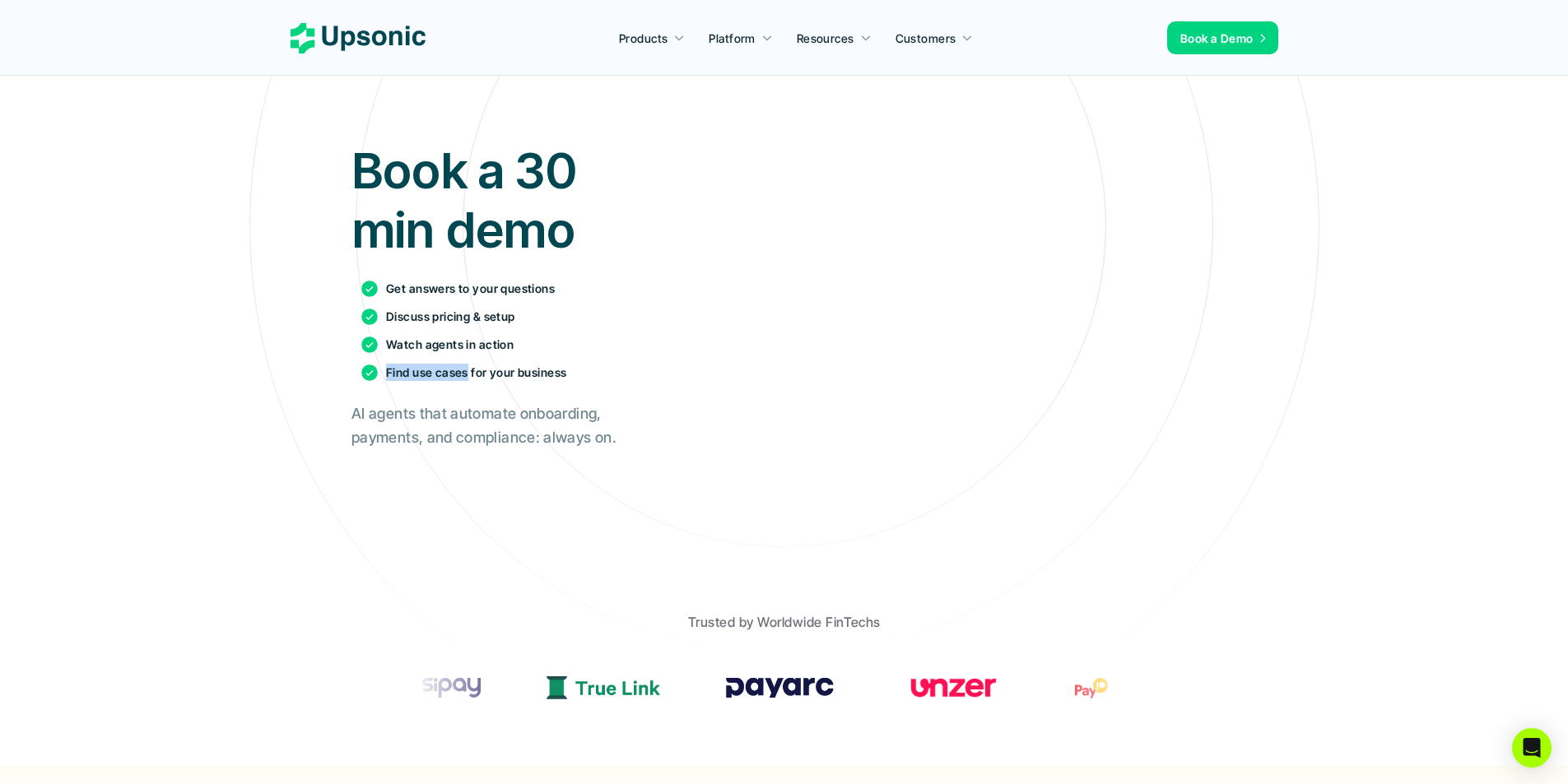
drag, startPoint x: 398, startPoint y: 374, endPoint x: 479, endPoint y: 374, distance: 81.0
click at [479, 374] on p "Find use cases for your business" at bounding box center [476, 372] width 180 height 18
click at [529, 374] on p "Find use cases for your business" at bounding box center [476, 372] width 180 height 18
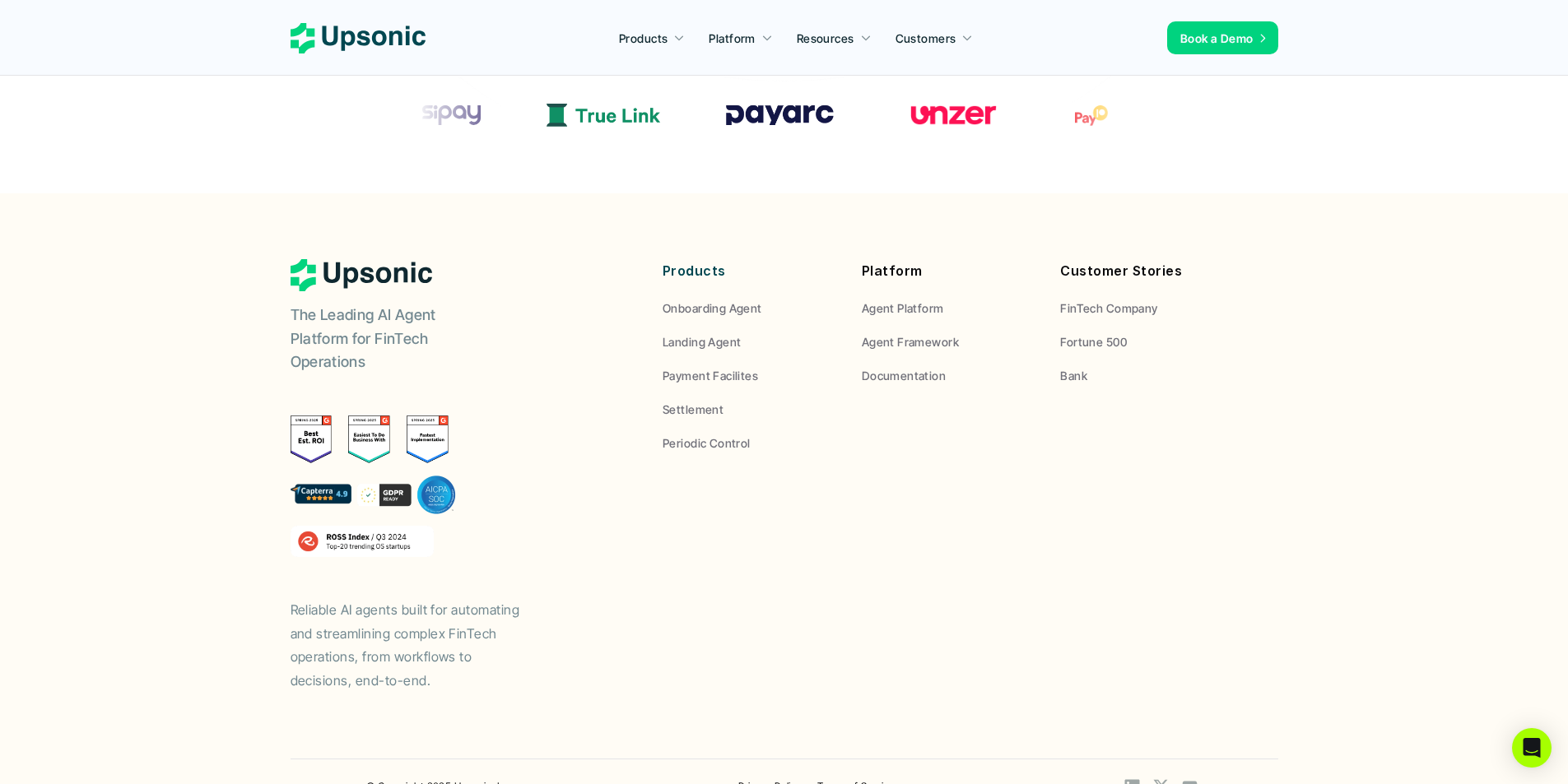
scroll to position [722, 0]
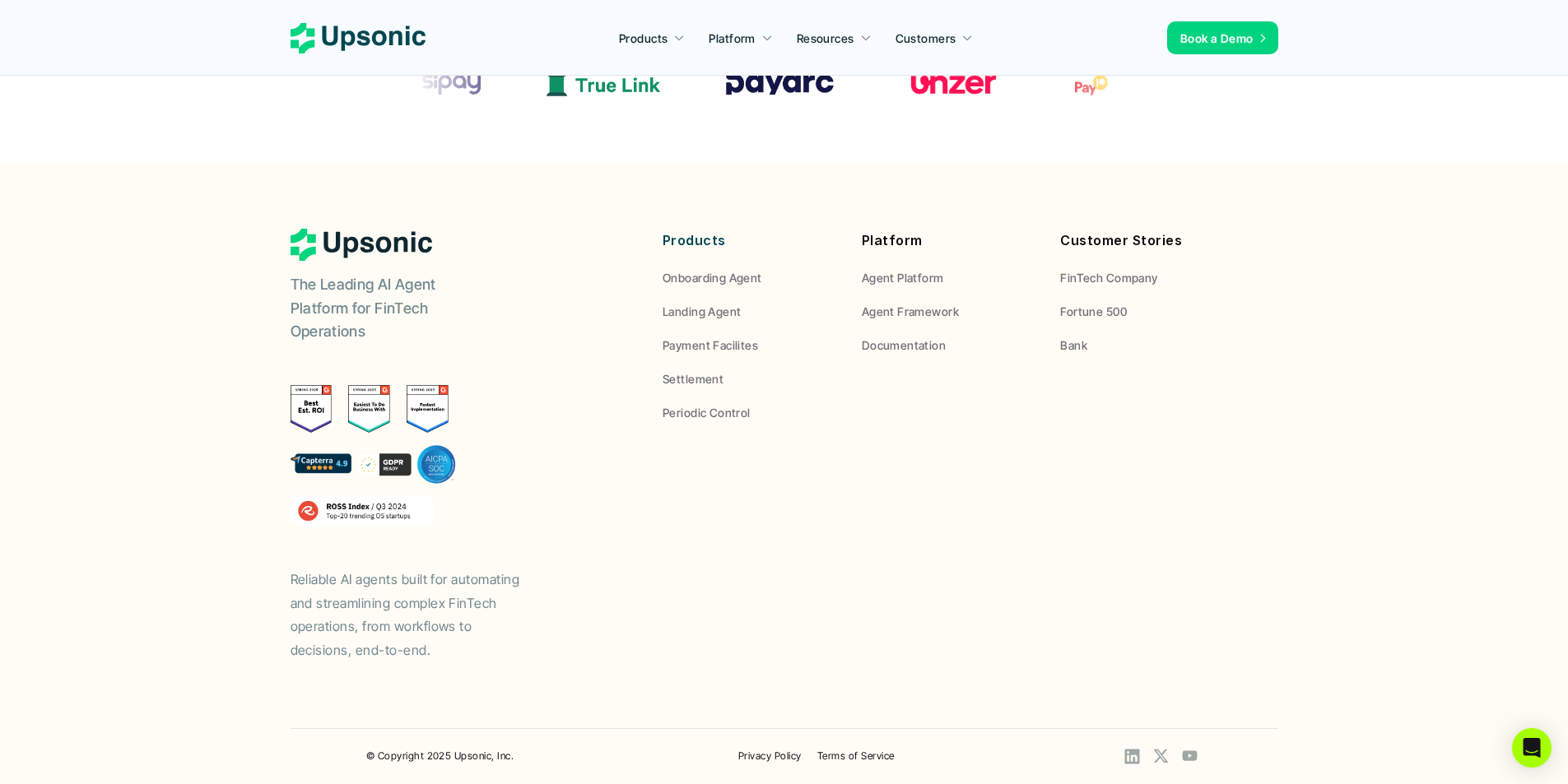
click at [314, 591] on p "Reliable AI agents built for automating and streamlining complex FinTech operat…" at bounding box center [414, 615] width 247 height 95
click at [317, 575] on p "Reliable AI agents built for automating and streamlining complex FinTech operat…" at bounding box center [414, 615] width 247 height 95
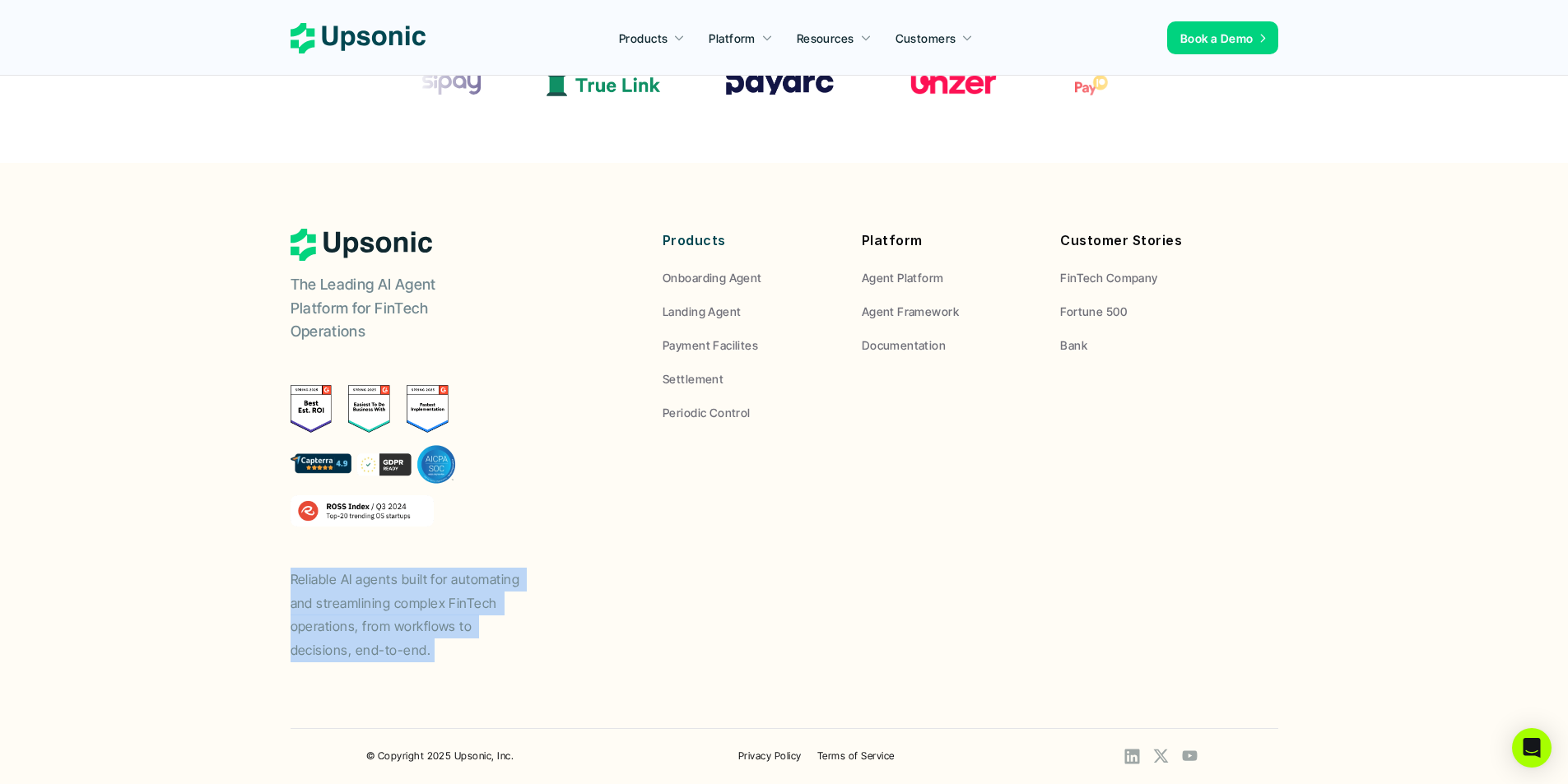
drag, startPoint x: 317, startPoint y: 575, endPoint x: 420, endPoint y: 647, distance: 125.7
click at [420, 647] on p "Reliable AI agents built for automating and streamlining complex FinTech operat…" at bounding box center [414, 615] width 247 height 95
click at [1531, 752] on icon "Open Intercom Messenger" at bounding box center [1532, 748] width 22 height 22
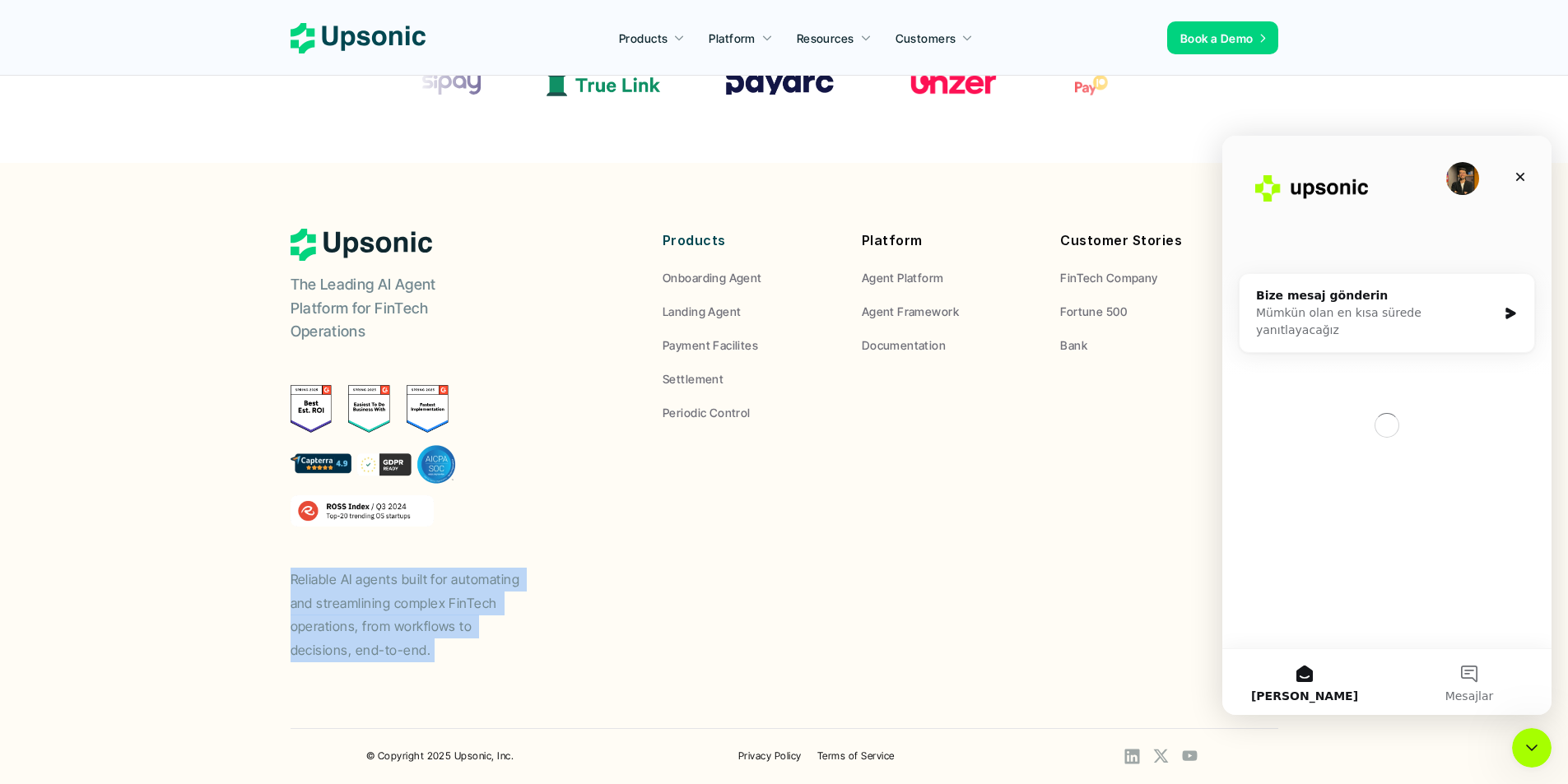
scroll to position [0, 0]
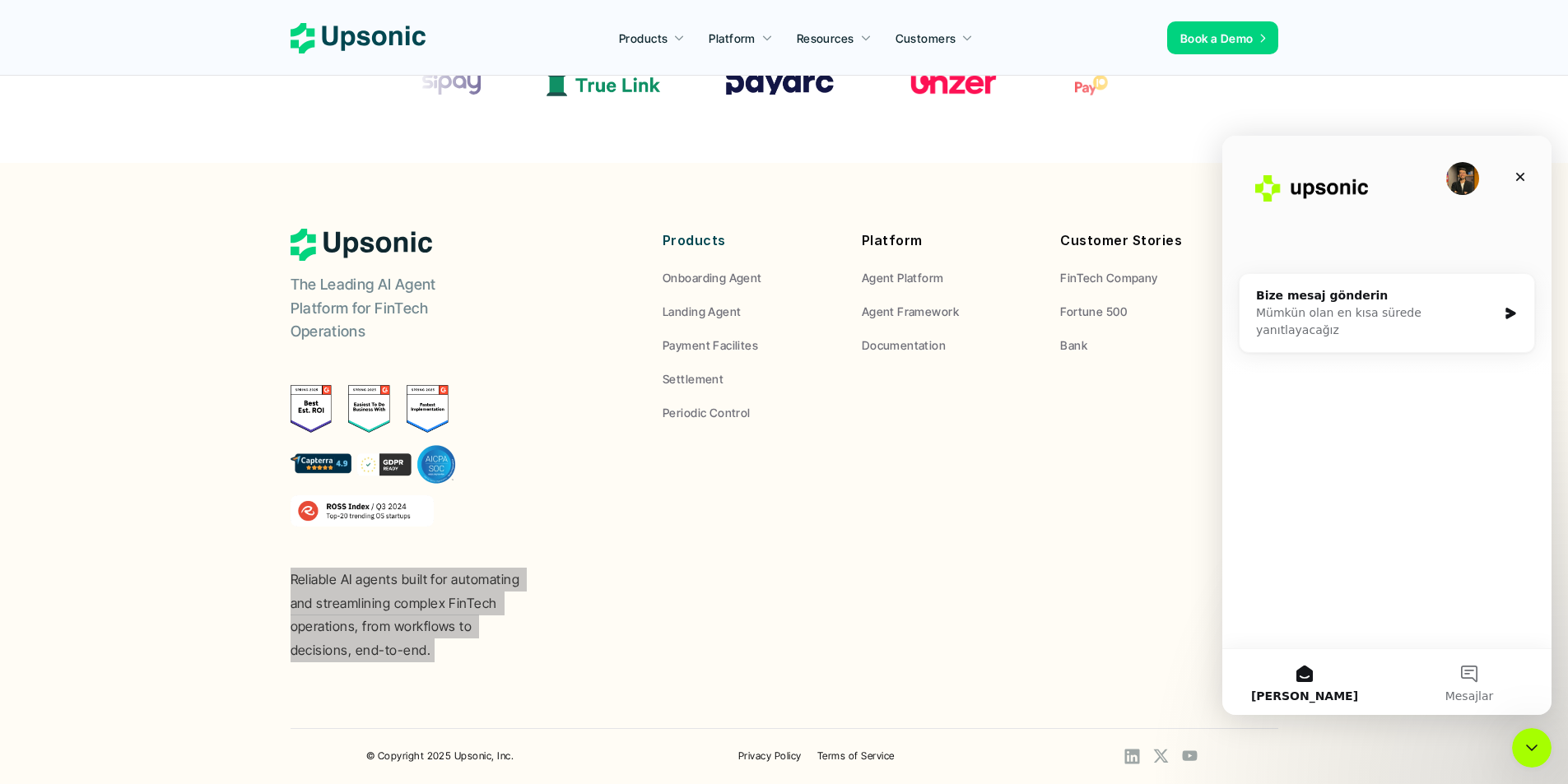
click at [1529, 753] on icon "Intercom Messenger uygulamasını kapat" at bounding box center [1532, 748] width 20 height 20
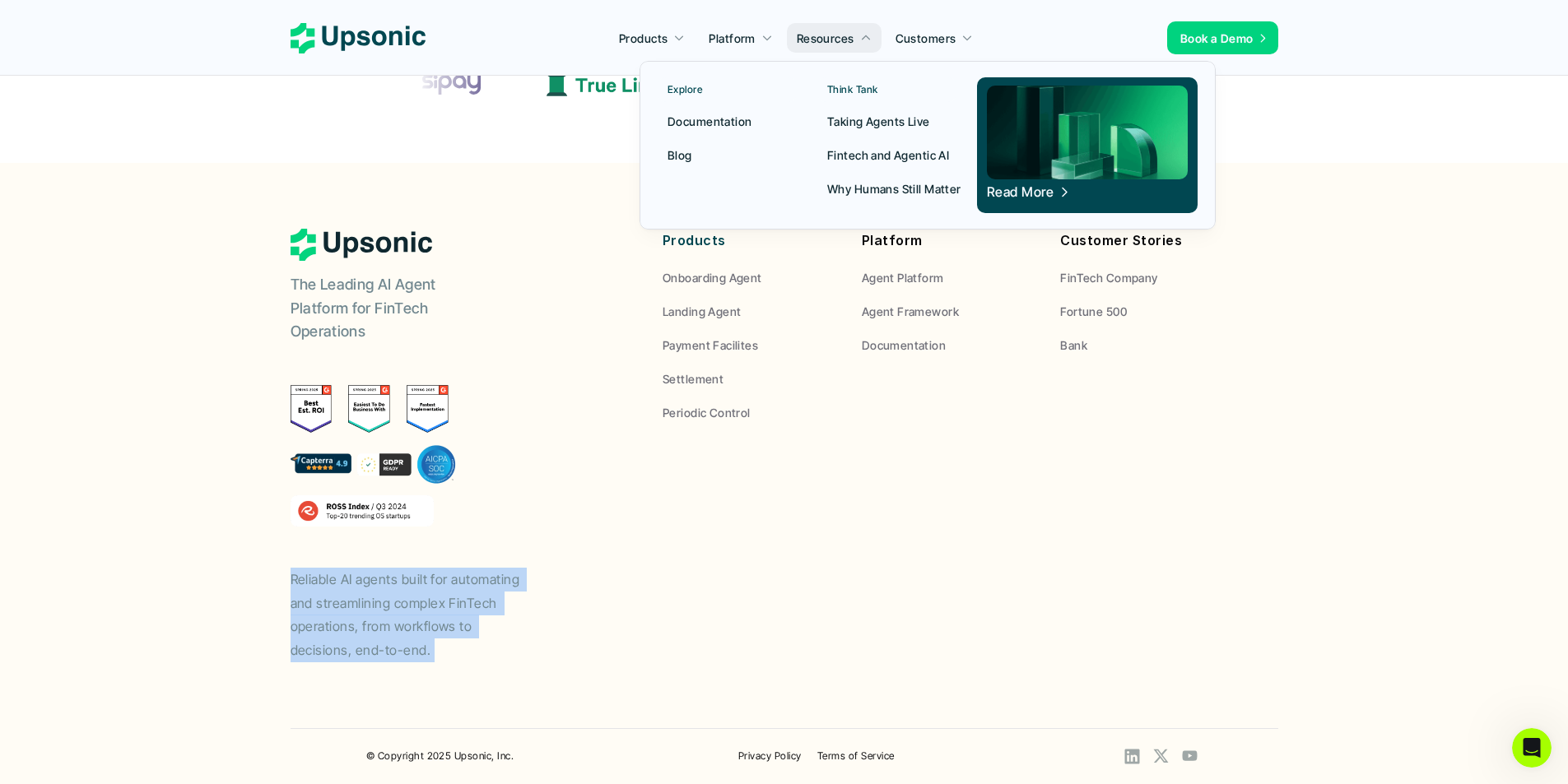
click at [856, 89] on p "Think Tank" at bounding box center [852, 90] width 51 height 12
click at [852, 191] on p "Why Humans Still Matter" at bounding box center [894, 189] width 134 height 18
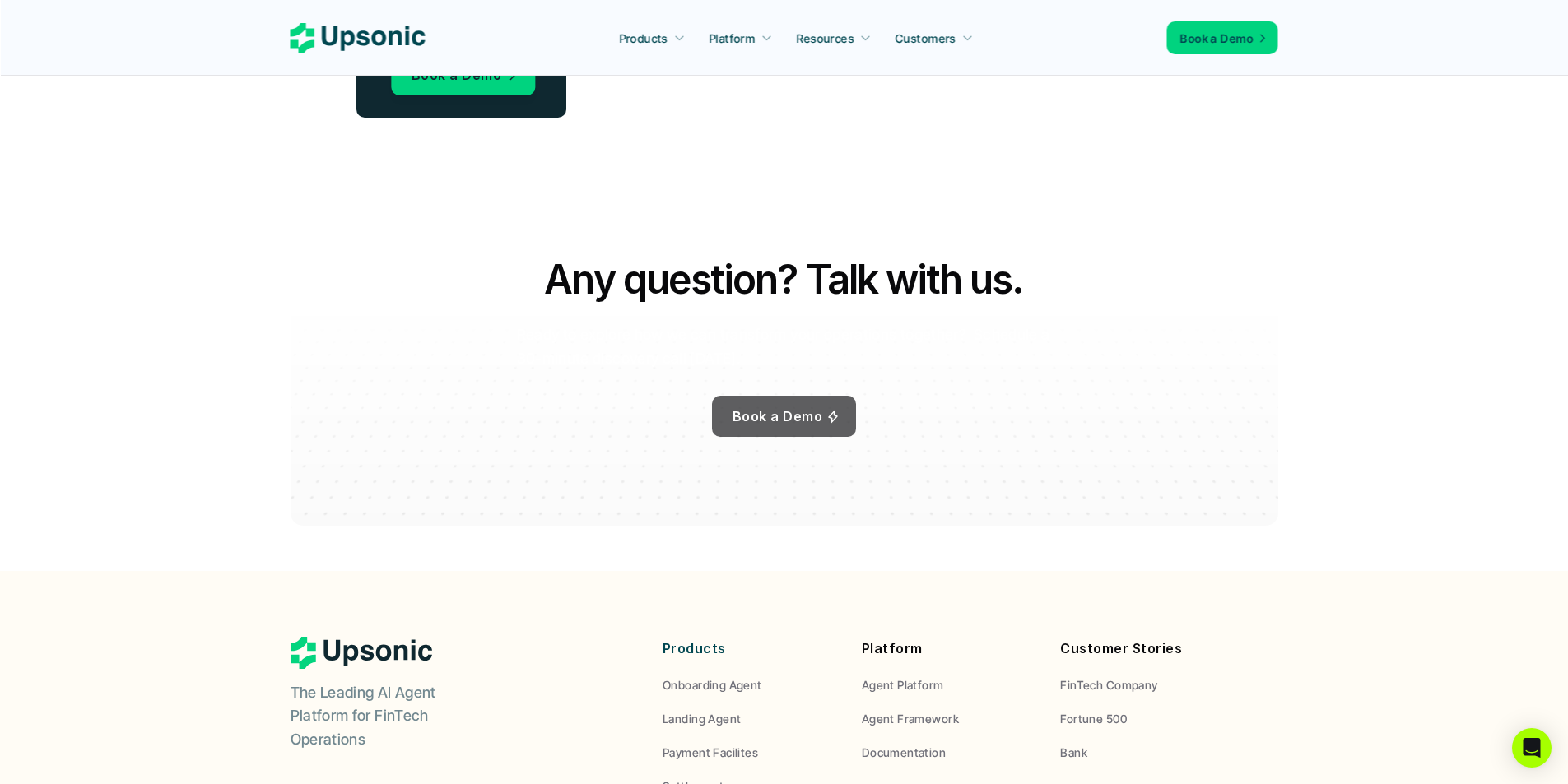
scroll to position [3152, 0]
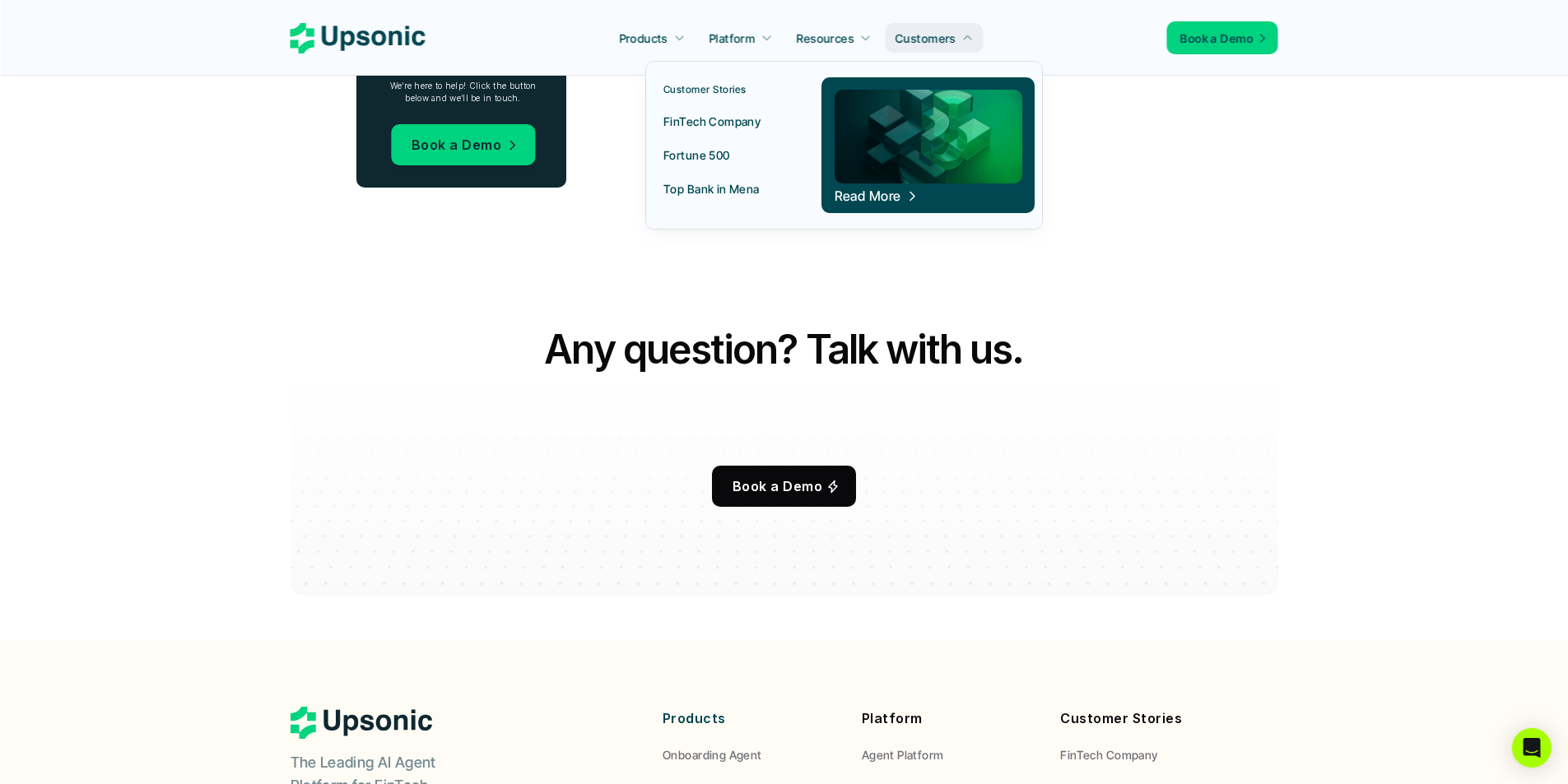
click at [707, 147] on p "Fortune 500" at bounding box center [697, 156] width 67 height 18
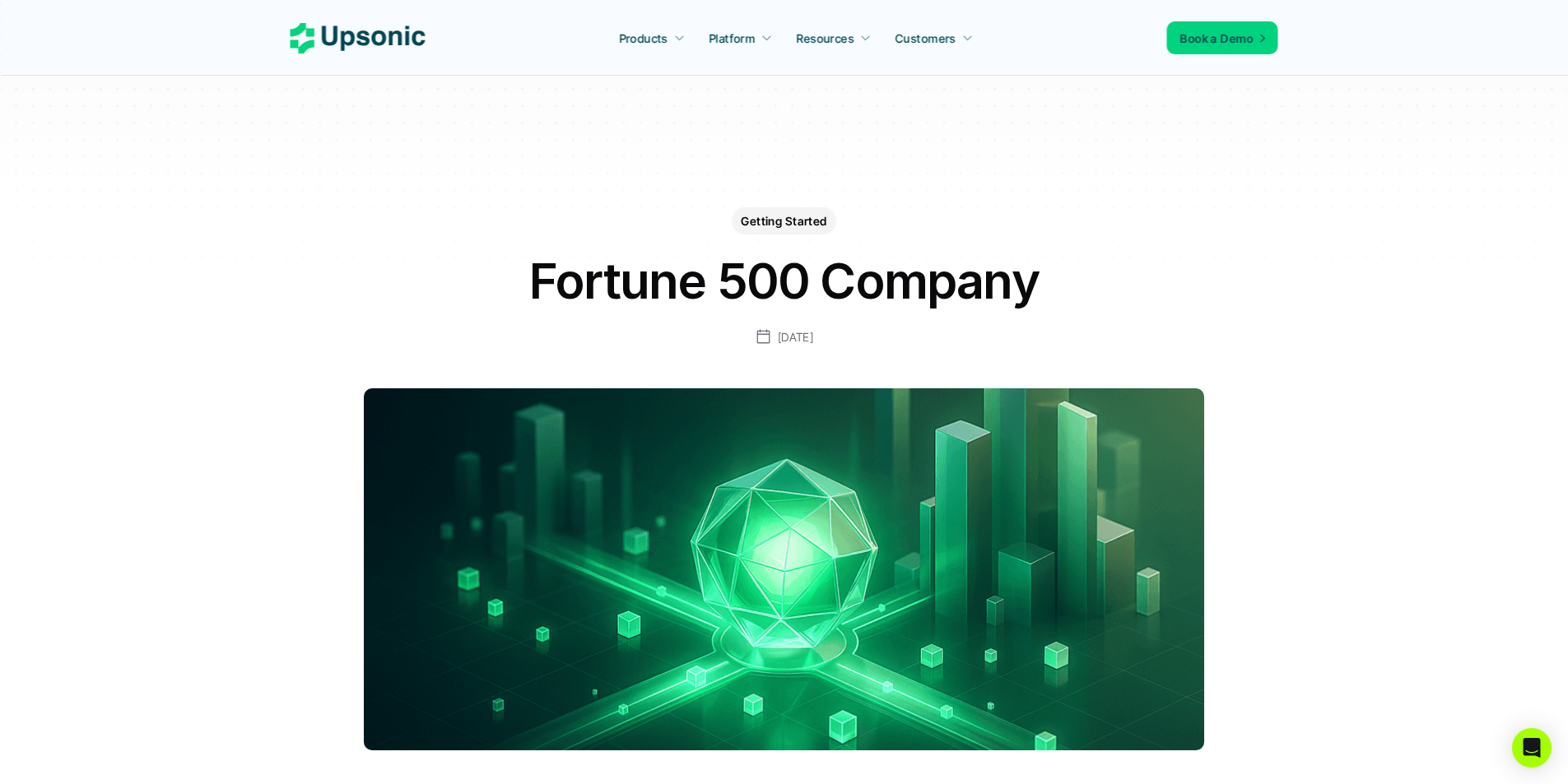
click at [303, 30] on use at bounding box center [358, 37] width 135 height 31
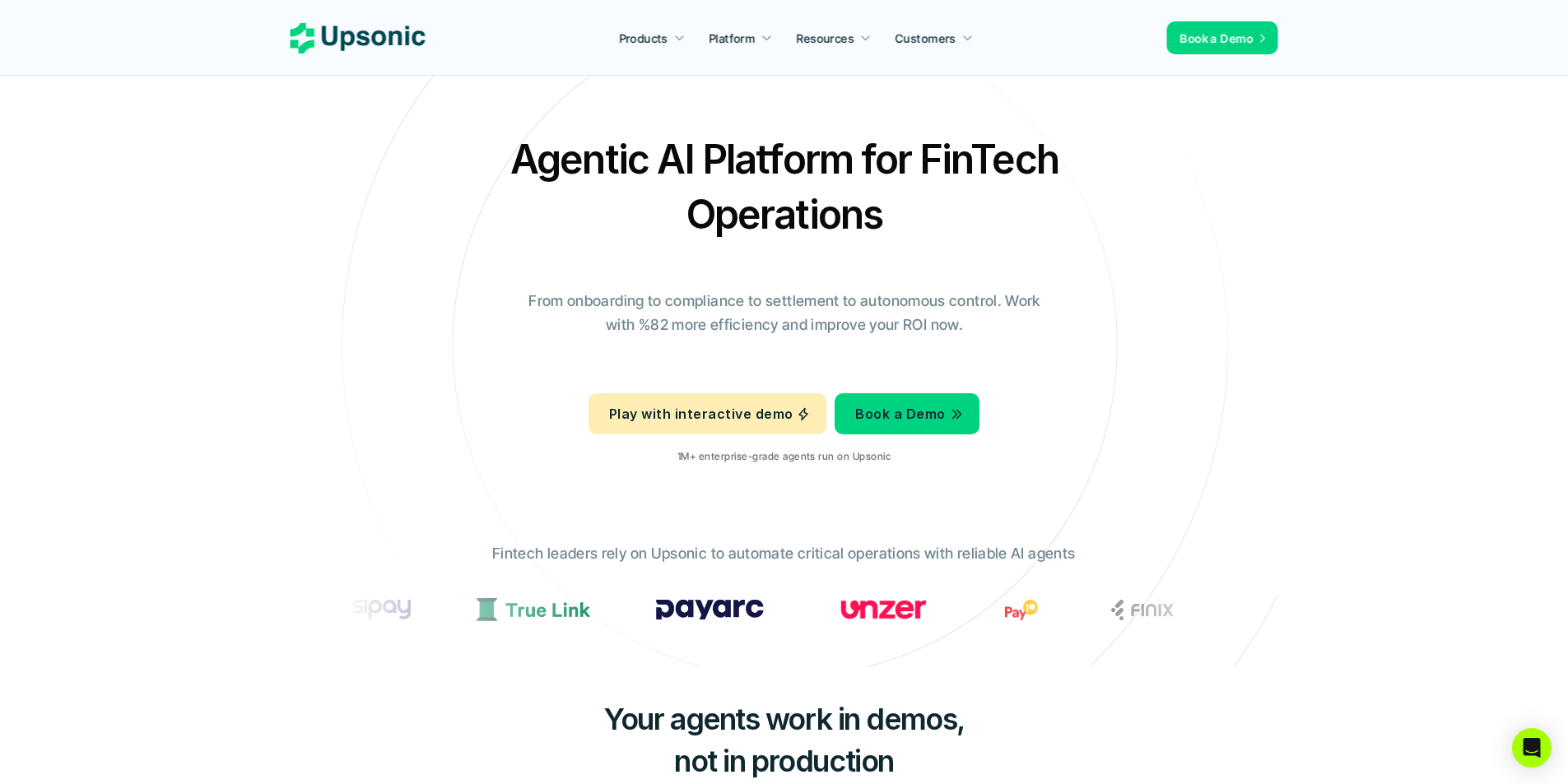
click at [303, 30] on use at bounding box center [358, 37] width 135 height 31
drag, startPoint x: 512, startPoint y: 294, endPoint x: 327, endPoint y: 260, distance: 188.1
click at [331, 260] on div "Agentic AI Platform for FinTech Operations From onboarding to compliance to set…" at bounding box center [784, 304] width 963 height 346
click at [316, 257] on div "Agentic AI Platform for FinTech Operations From onboarding to compliance to set…" at bounding box center [784, 304] width 963 height 346
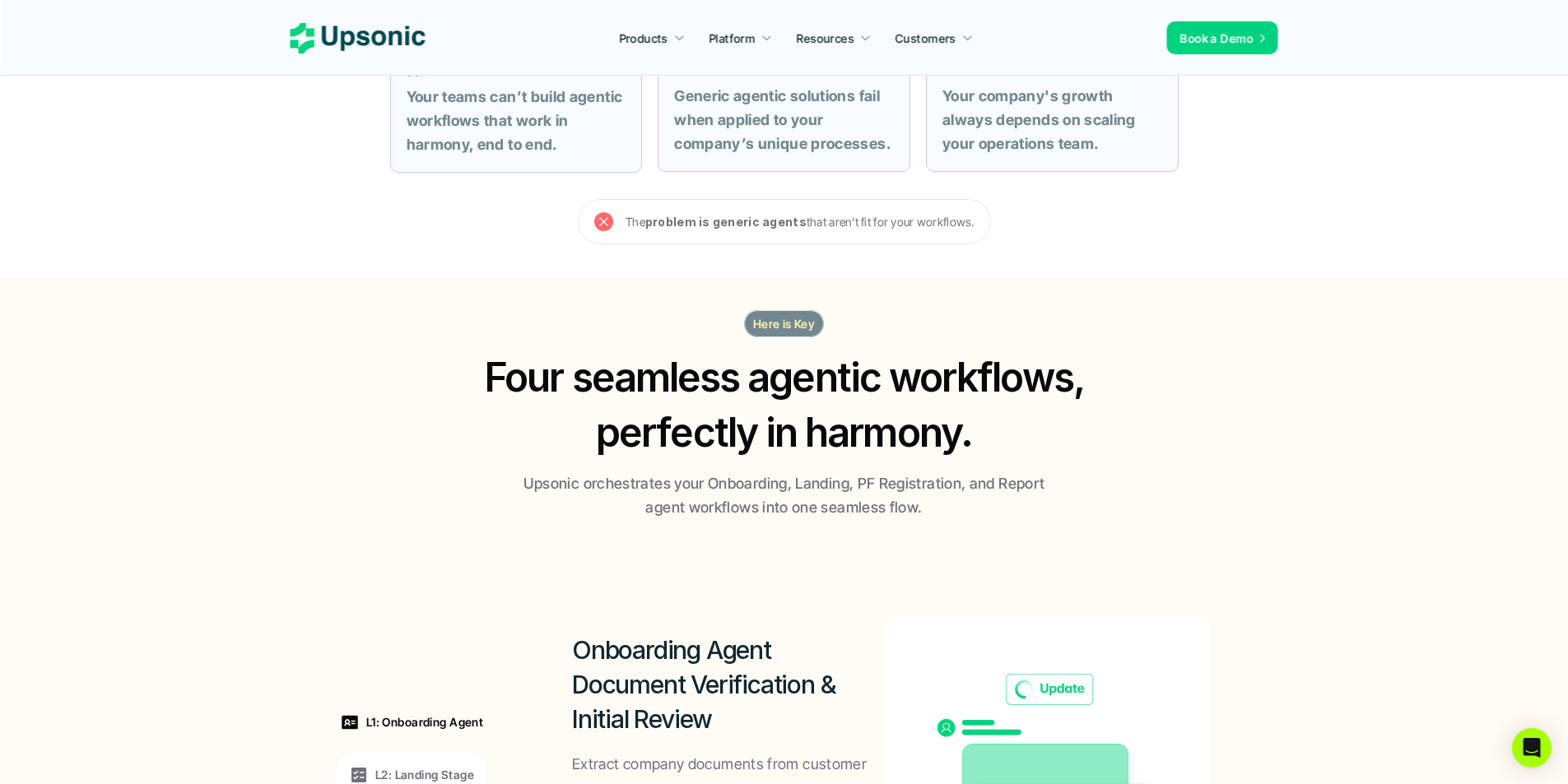
scroll to position [822, 0]
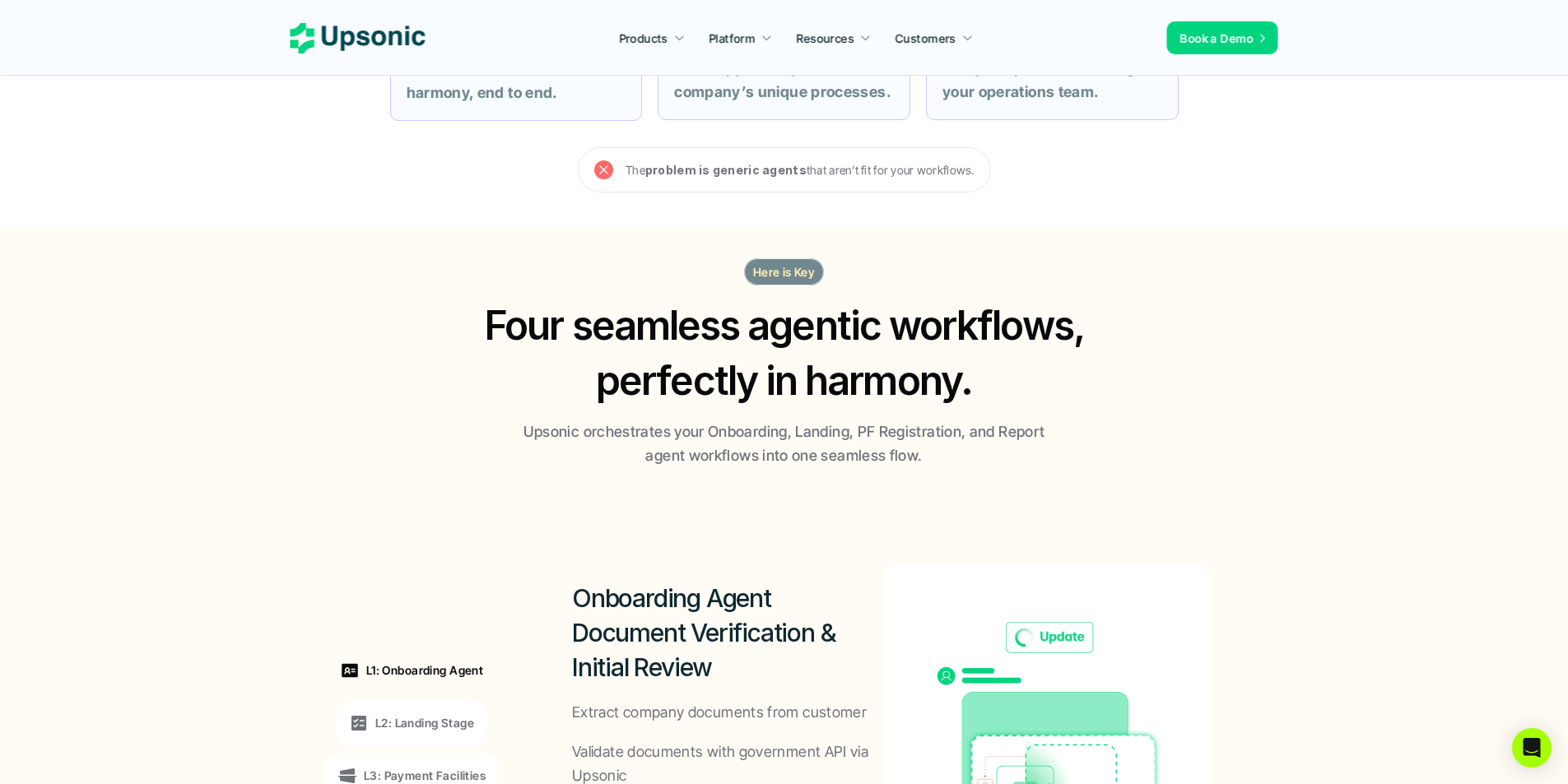
click at [671, 173] on strong "problem is generic agents" at bounding box center [726, 169] width 162 height 14
click at [520, 217] on div "Your agents work in demos, not in production Disconnected Workflows Your teams …" at bounding box center [784, 33] width 988 height 381
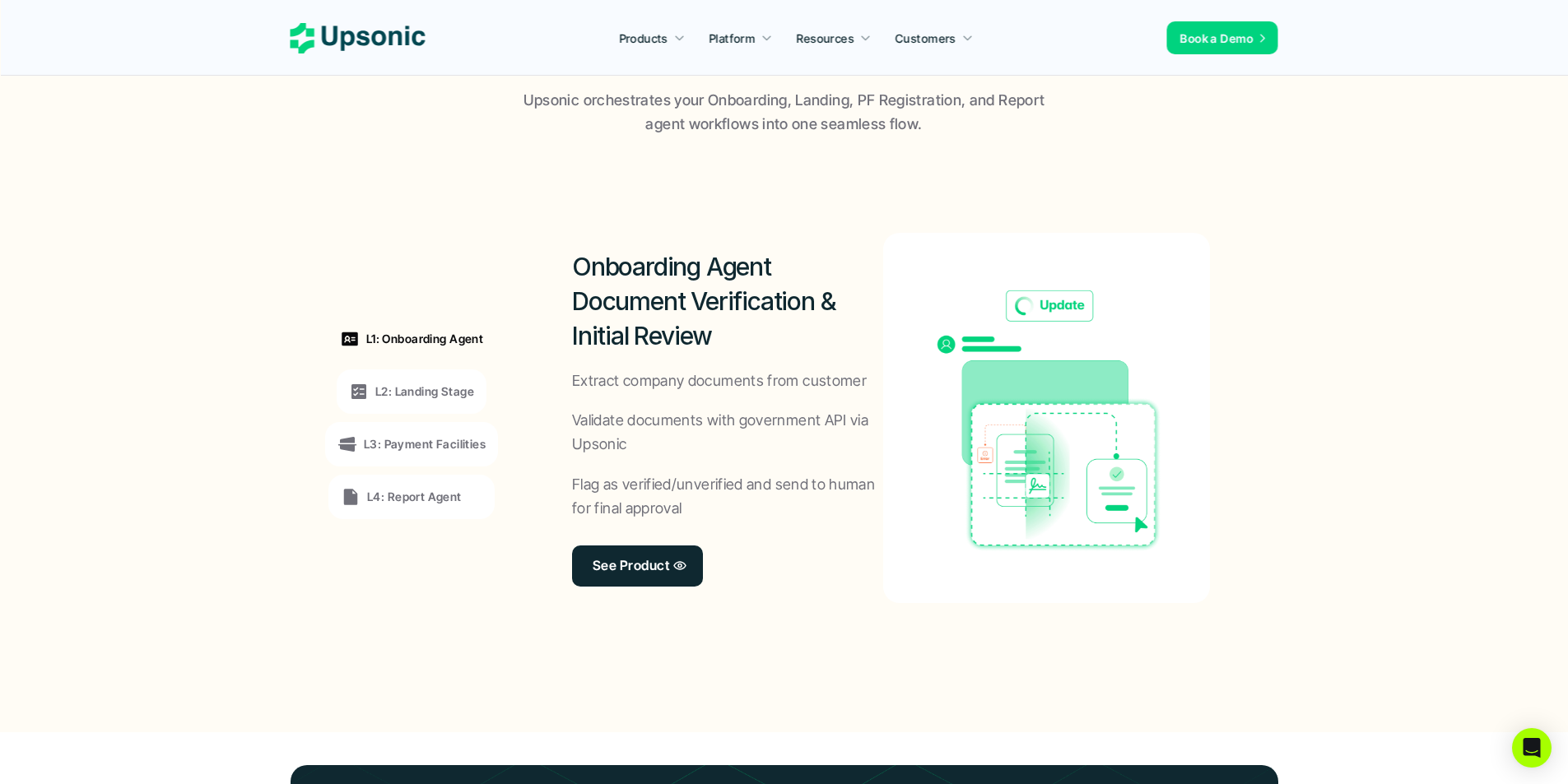
scroll to position [1170, 0]
